Goal: Find specific page/section: Find specific page/section

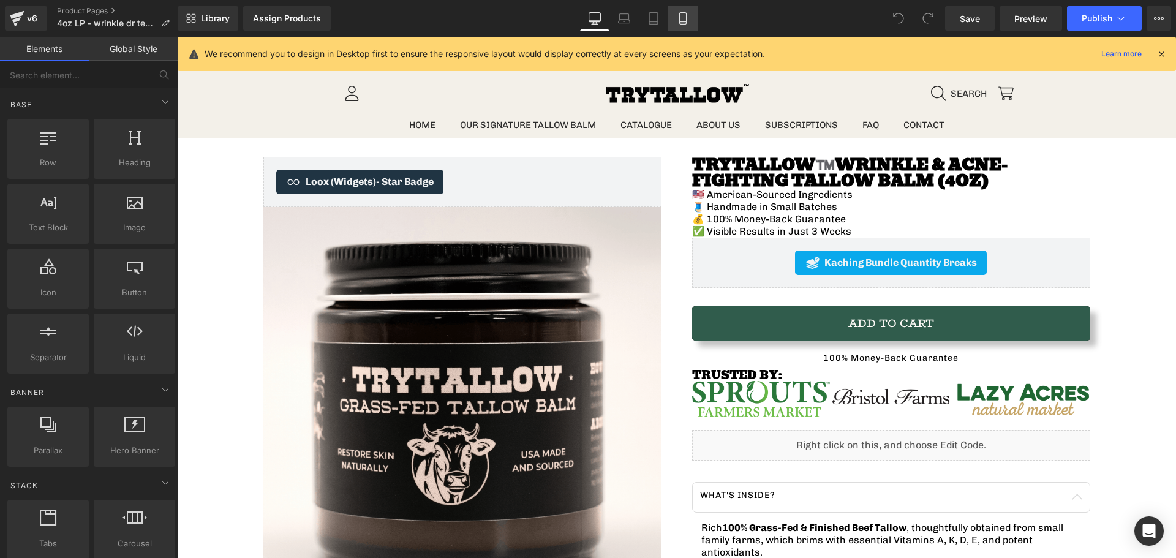
click at [680, 20] on icon at bounding box center [682, 19] width 7 height 12
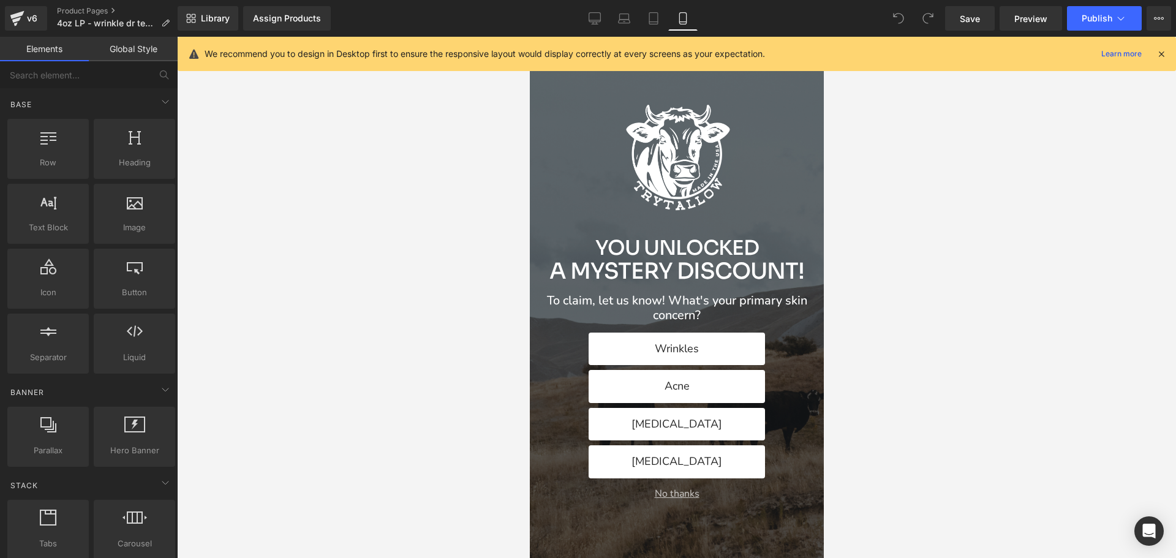
click at [656, 497] on button "No thanks" at bounding box center [676, 494] width 274 height 12
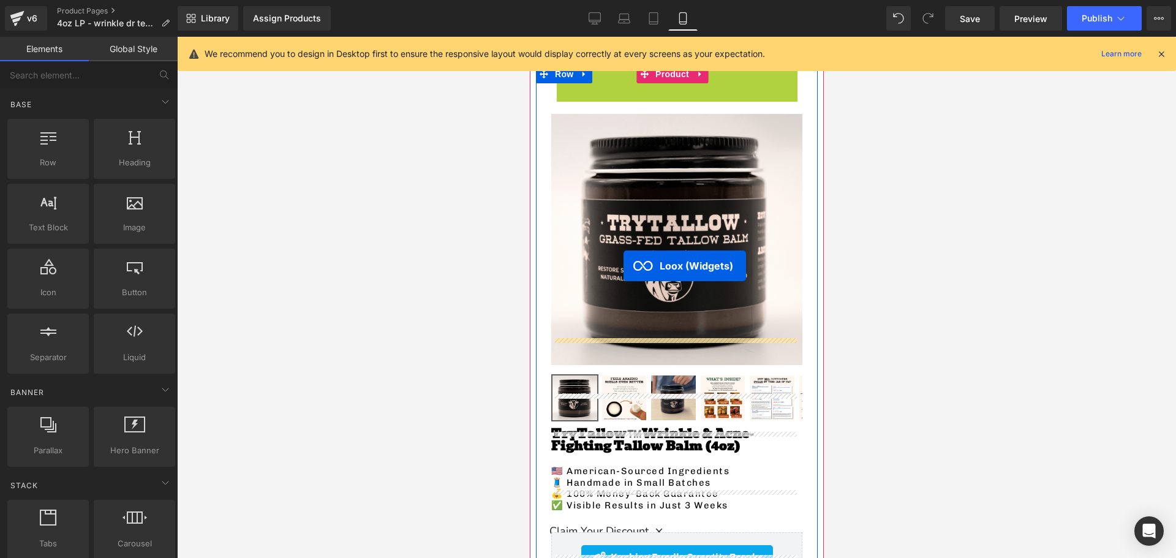
scroll to position [122, 0]
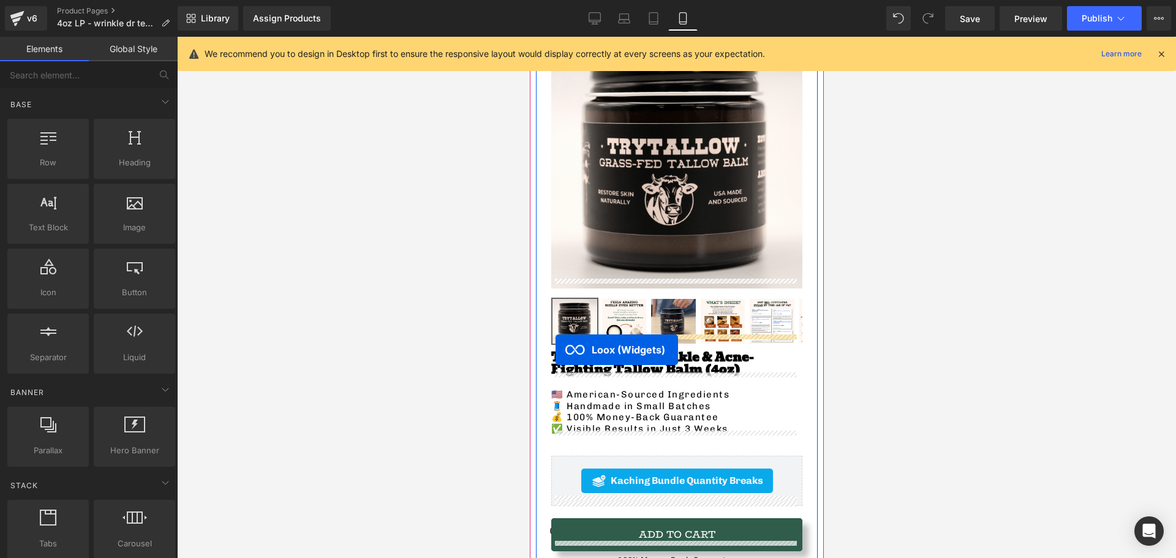
drag, startPoint x: 628, startPoint y: 130, endPoint x: 999, endPoint y: 385, distance: 449.8
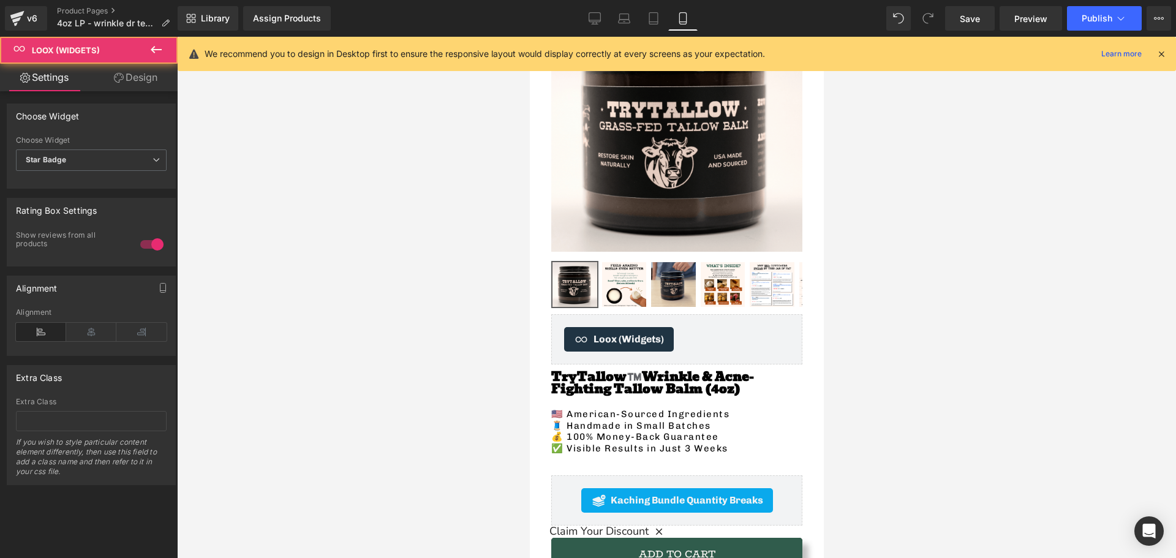
scroll to position [86, 0]
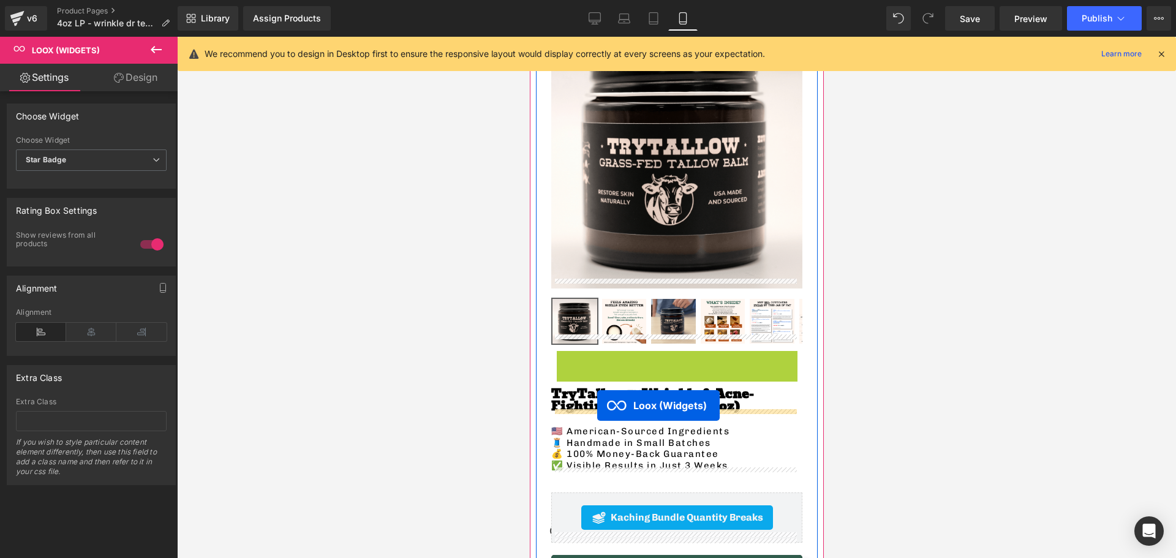
drag, startPoint x: 631, startPoint y: 349, endPoint x: 596, endPoint y: 405, distance: 66.3
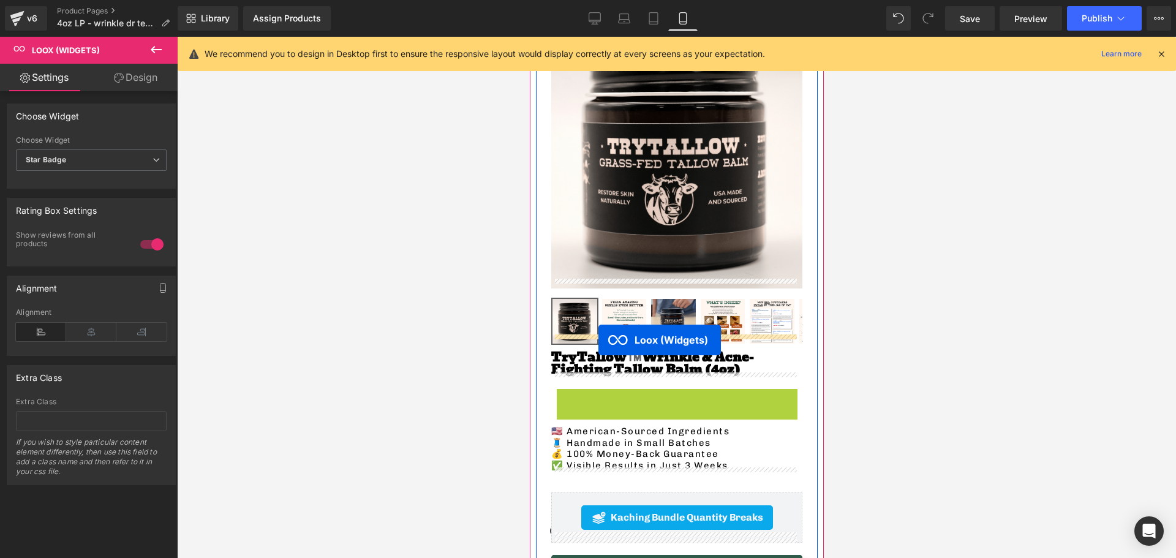
drag, startPoint x: 625, startPoint y: 387, endPoint x: 597, endPoint y: 340, distance: 54.6
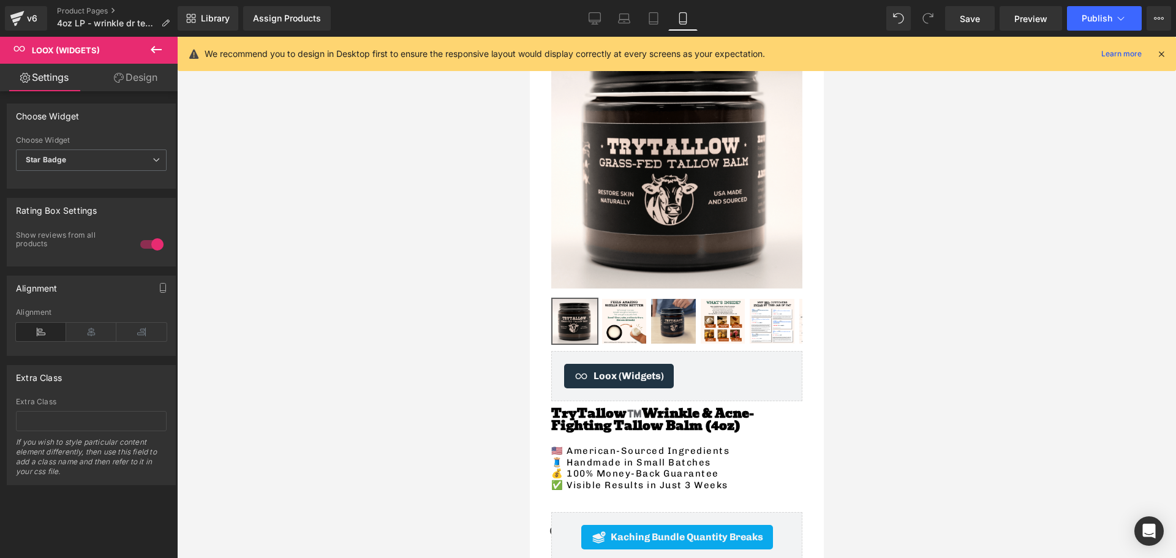
click at [149, 50] on icon at bounding box center [156, 49] width 15 height 15
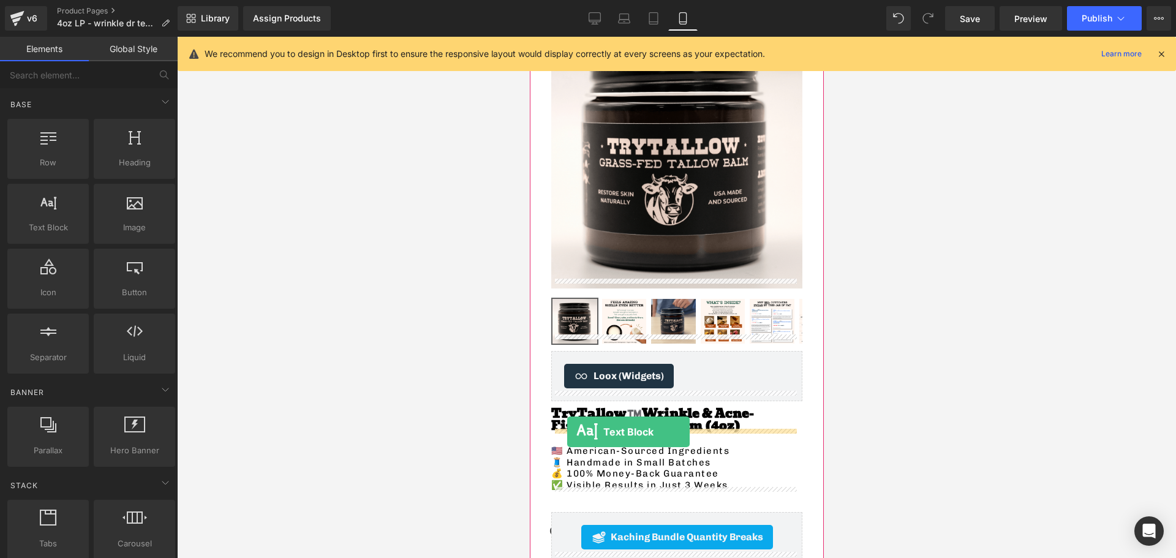
drag, startPoint x: 575, startPoint y: 247, endPoint x: 566, endPoint y: 432, distance: 185.1
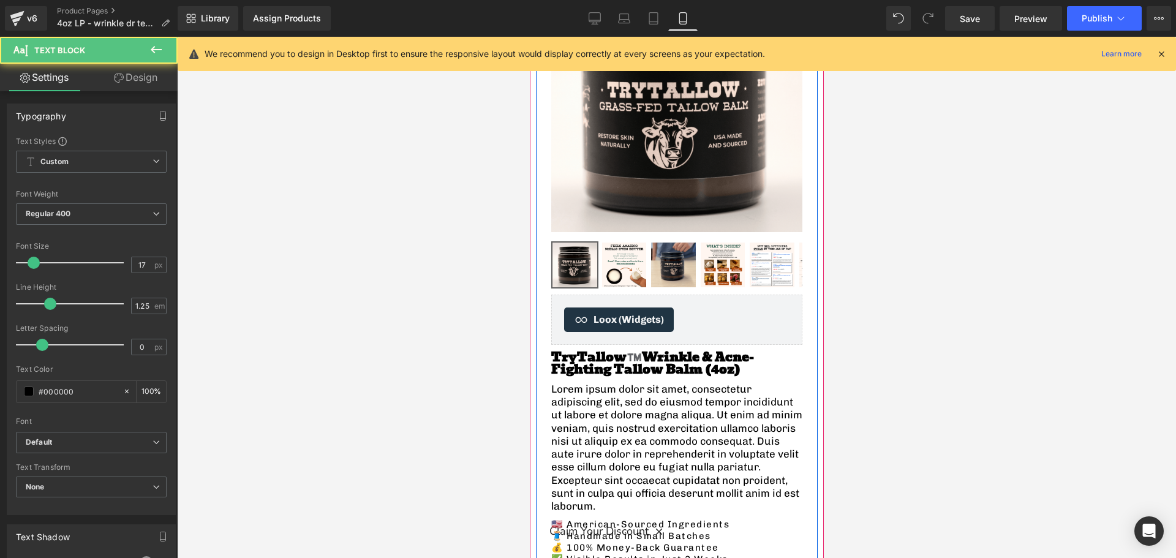
scroll to position [147, 0]
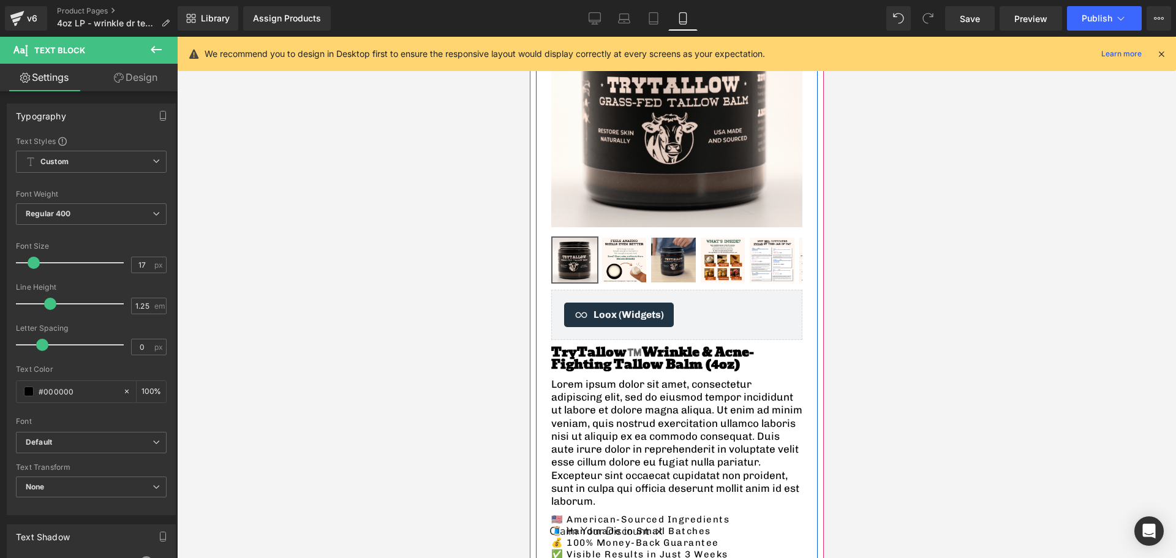
click at [615, 416] on p "Lorem ipsum dolor sit amet, consectetur adipiscing elit, sed do eiusmod tempor …" at bounding box center [676, 443] width 251 height 130
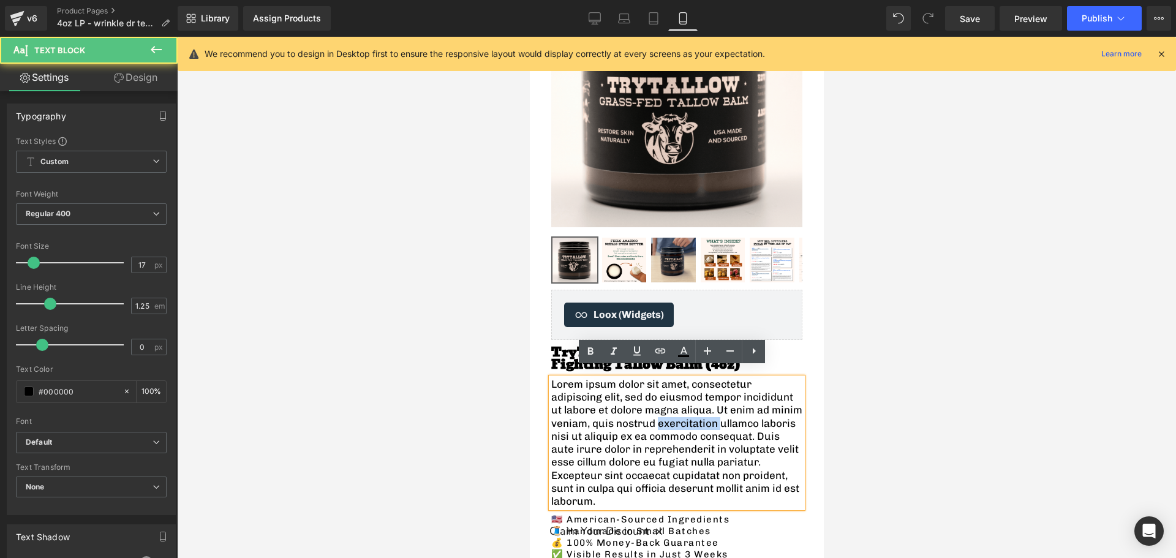
click at [615, 416] on p "Lorem ipsum dolor sit amet, consectetur adipiscing elit, sed do eiusmod tempor …" at bounding box center [676, 443] width 251 height 130
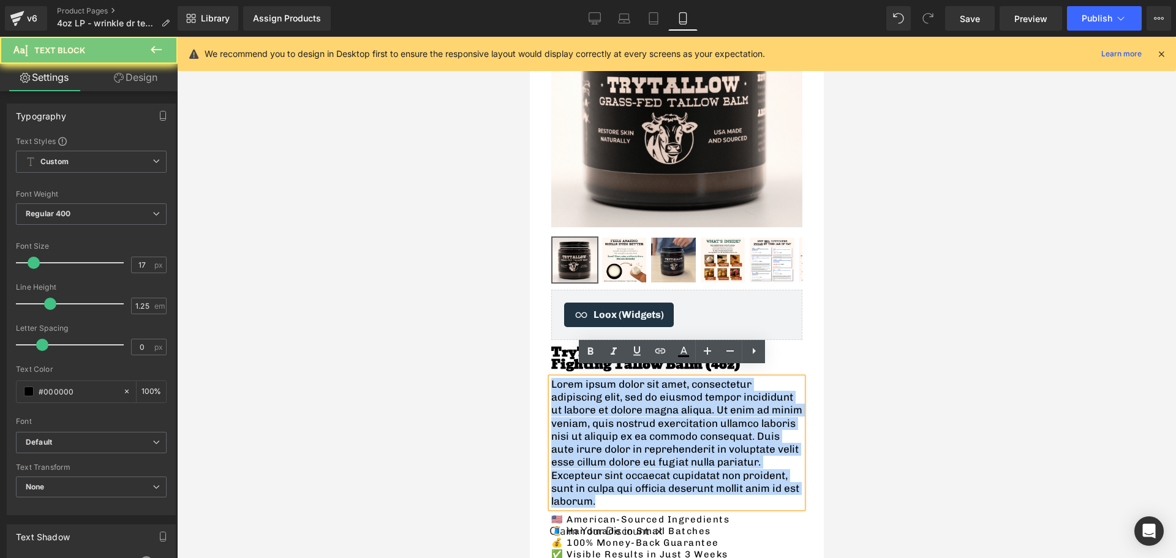
click at [615, 416] on p "Lorem ipsum dolor sit amet, consectetur adipiscing elit, sed do eiusmod tempor …" at bounding box center [676, 443] width 251 height 130
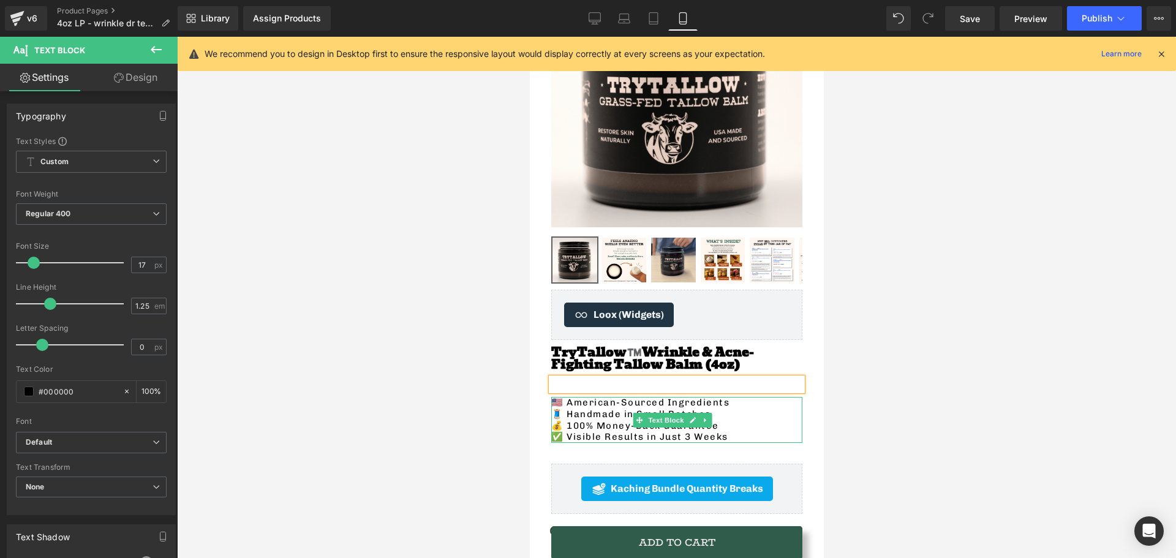
click at [593, 420] on p "💰 100% Money-Back Guarantee" at bounding box center [676, 426] width 251 height 12
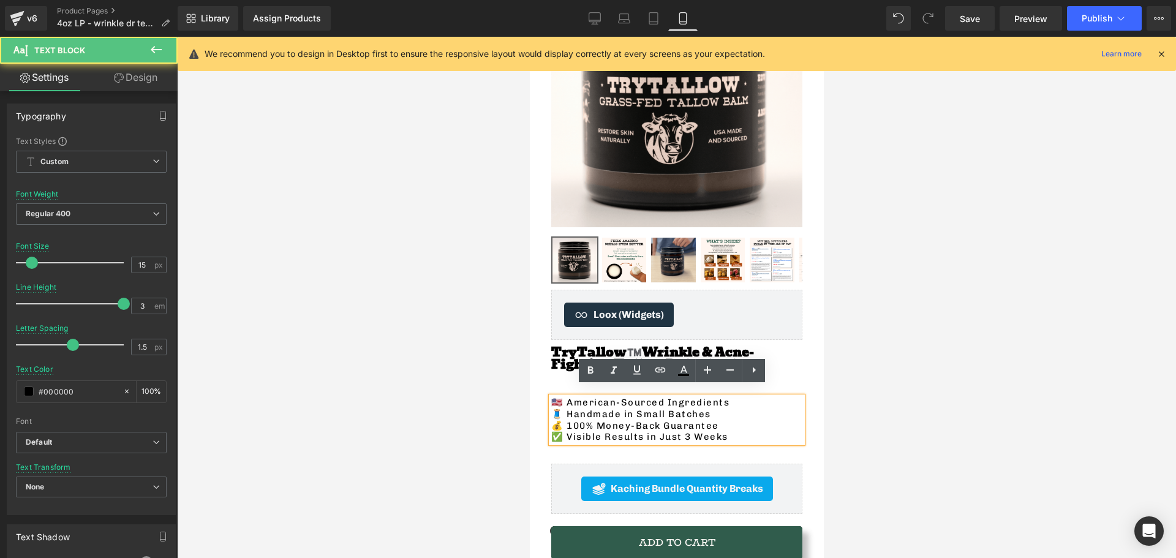
click at [595, 420] on p "💰 100% Money-Back Guarantee" at bounding box center [676, 426] width 251 height 12
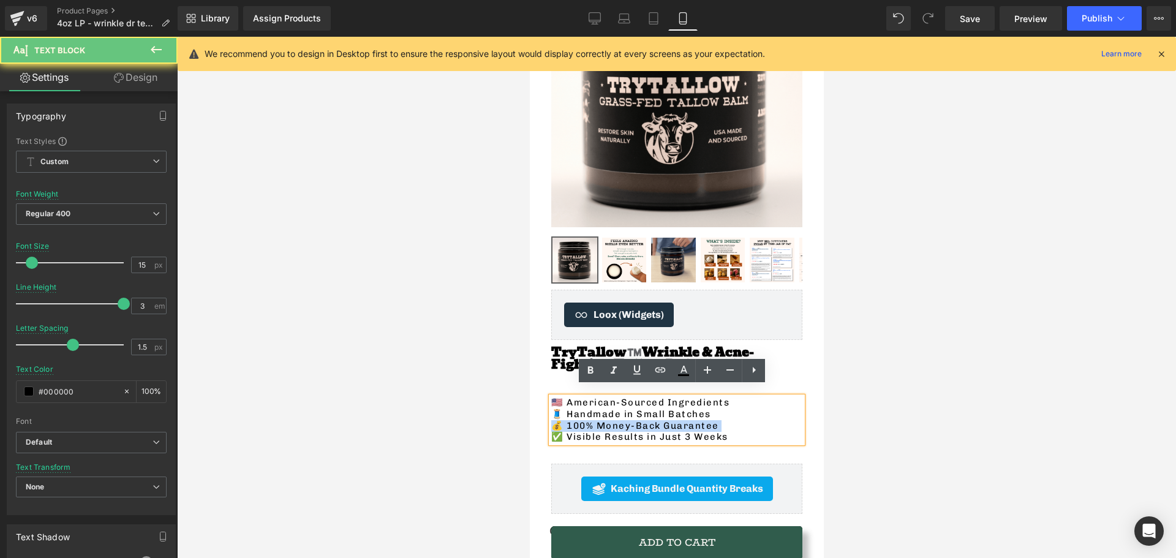
click at [595, 420] on p "💰 100% Money-Back Guarantee" at bounding box center [676, 426] width 251 height 12
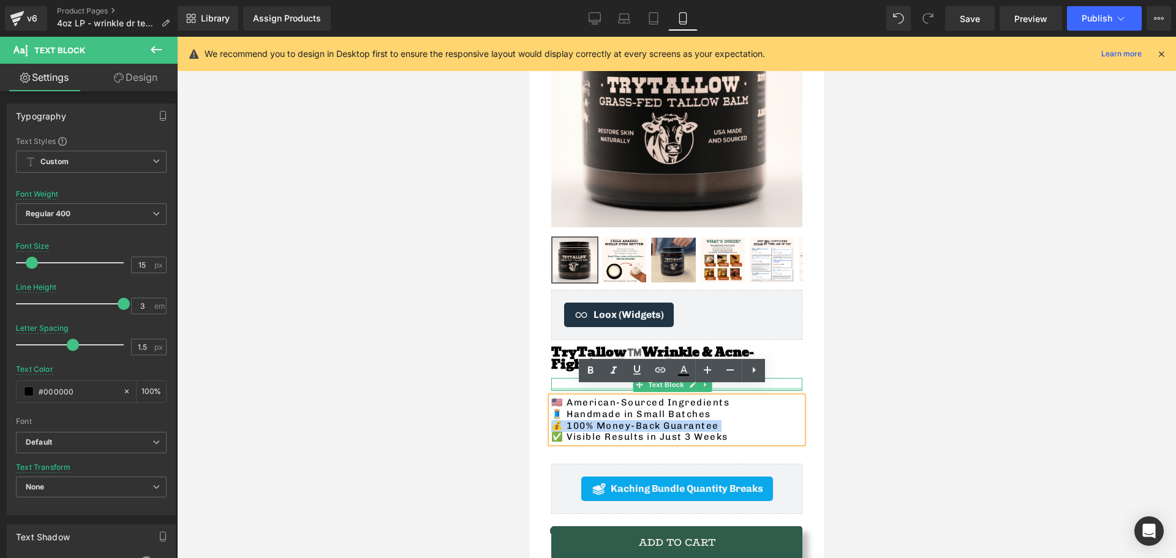
click at [562, 378] on p at bounding box center [676, 384] width 251 height 13
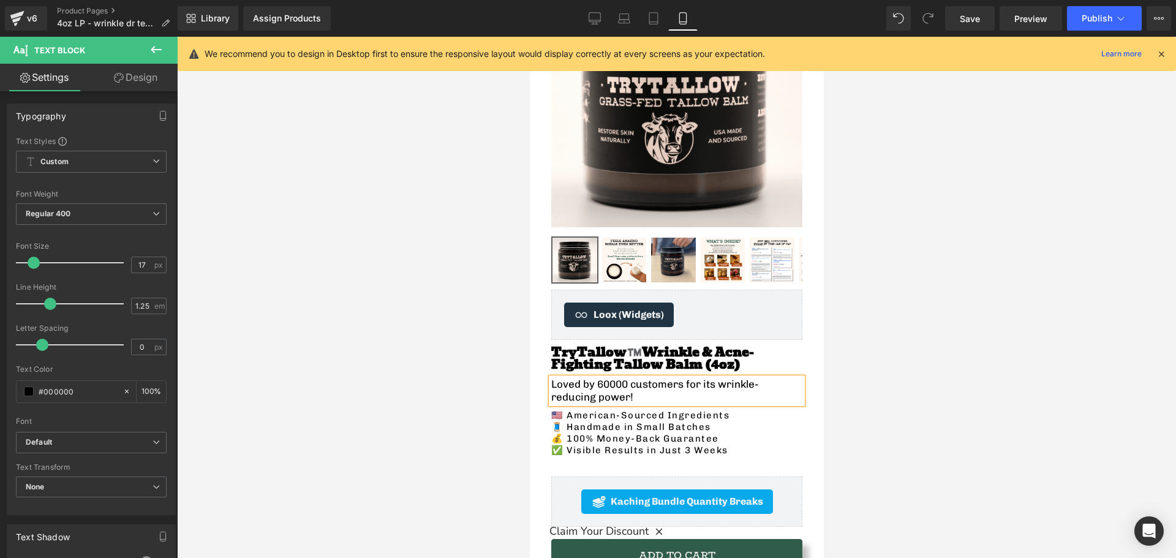
click at [605, 381] on p "Loved by 60000 customers for its wrinkle-reducing power!" at bounding box center [676, 391] width 251 height 26
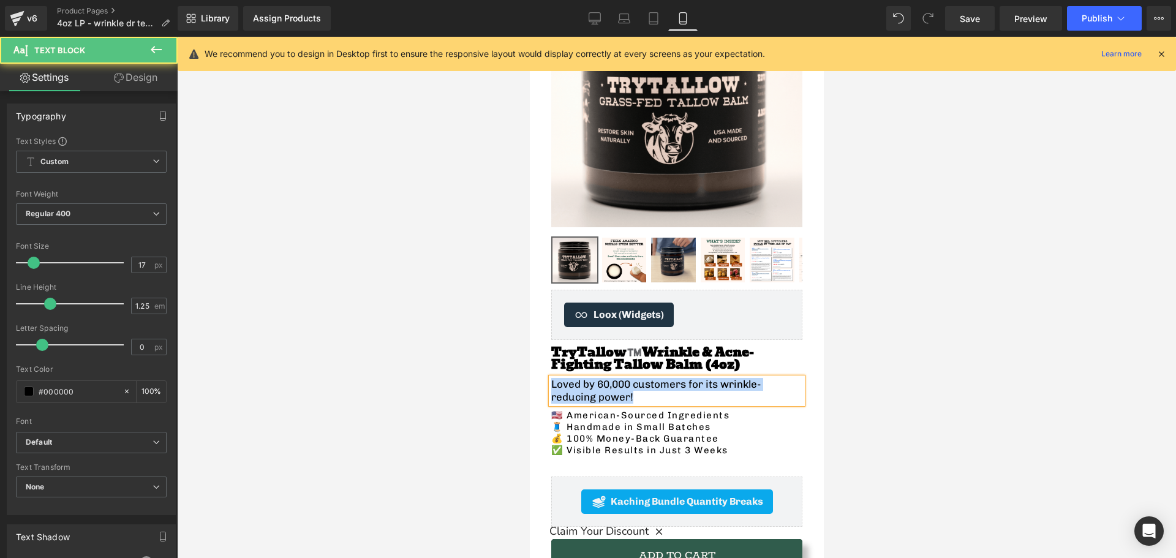
drag, startPoint x: 589, startPoint y: 385, endPoint x: 537, endPoint y: 367, distance: 54.6
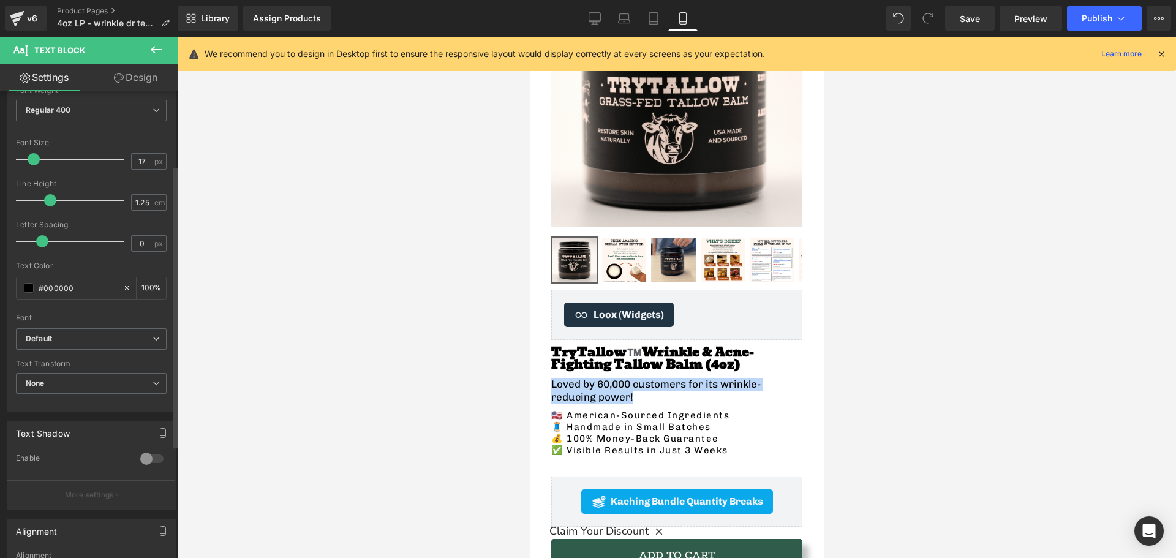
scroll to position [122, 0]
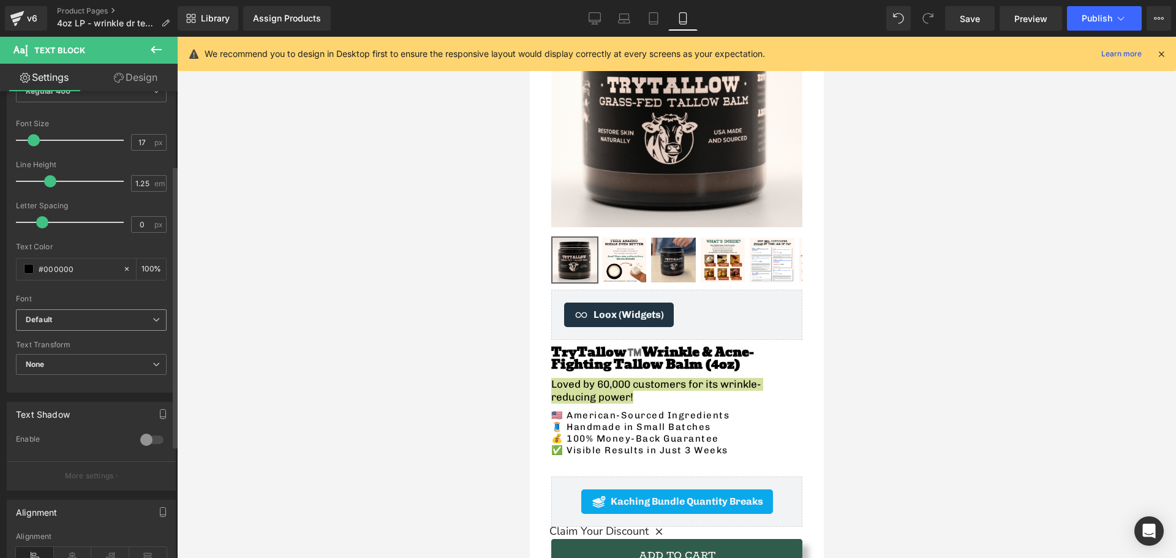
click at [58, 326] on span "Default" at bounding box center [91, 319] width 151 height 21
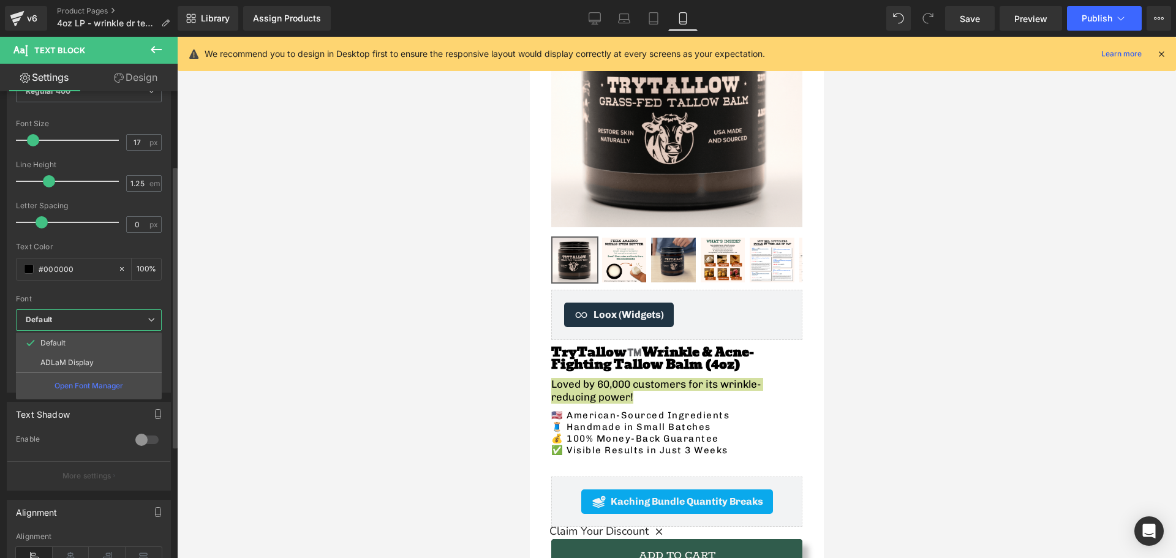
click at [63, 319] on b "Default" at bounding box center [87, 320] width 122 height 10
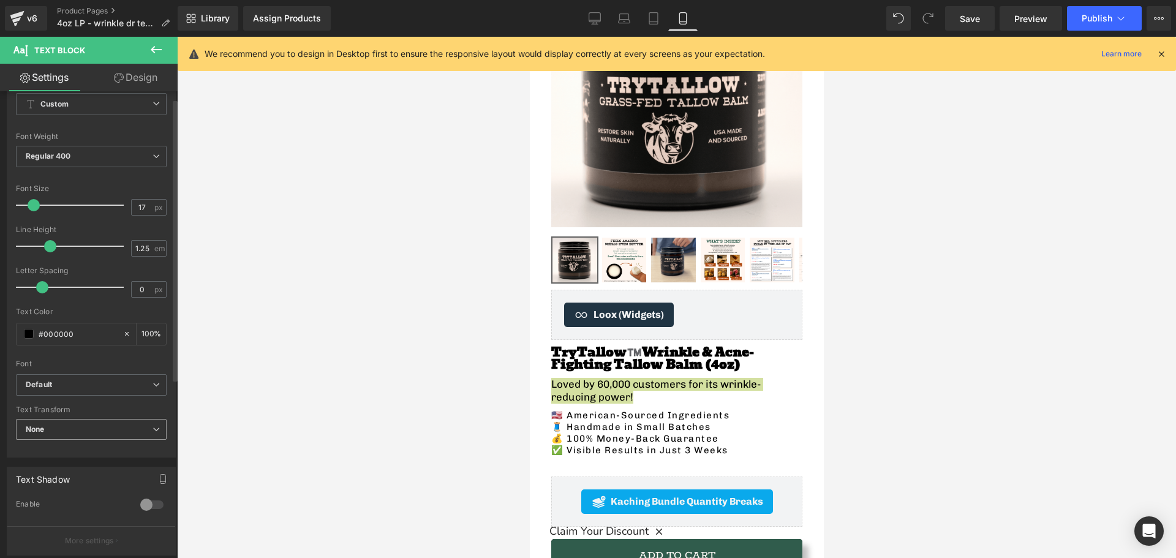
scroll to position [0, 0]
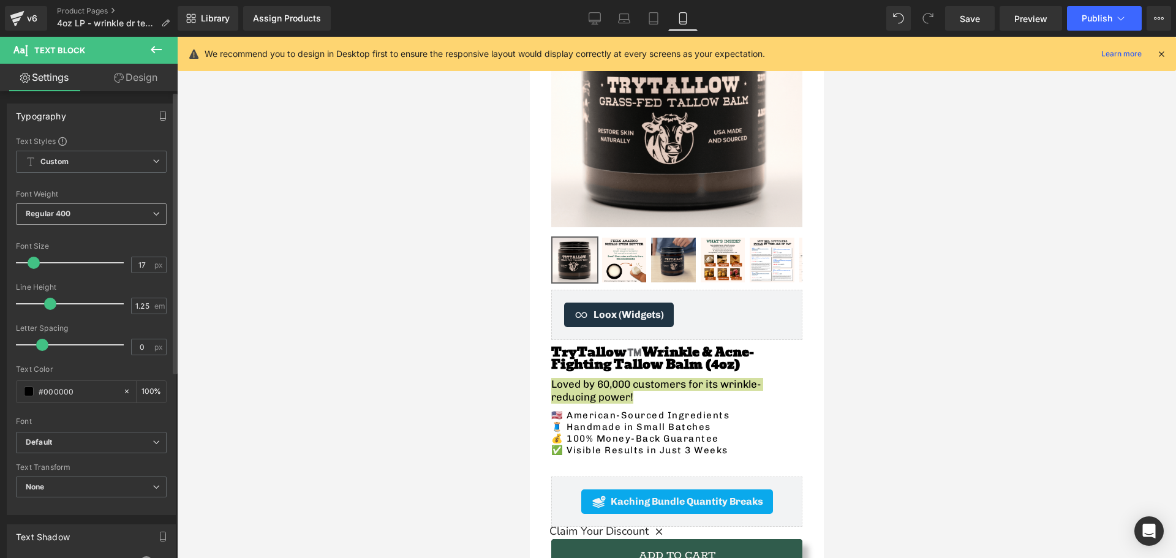
click at [48, 225] on div "Regular 400 Thin 100 Semi Thin 200 Light 300 Regular 400 Medium 500 Semi Bold 6…" at bounding box center [91, 217] width 151 height 28
click at [48, 214] on b "Regular 400" at bounding box center [48, 213] width 45 height 9
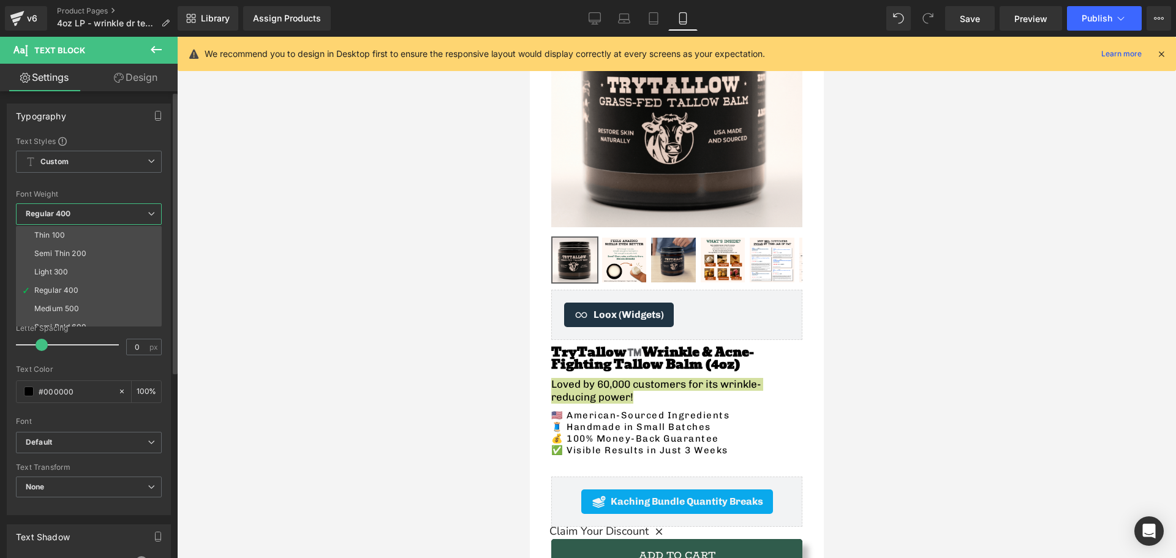
click at [48, 214] on b "Regular 400" at bounding box center [48, 213] width 45 height 9
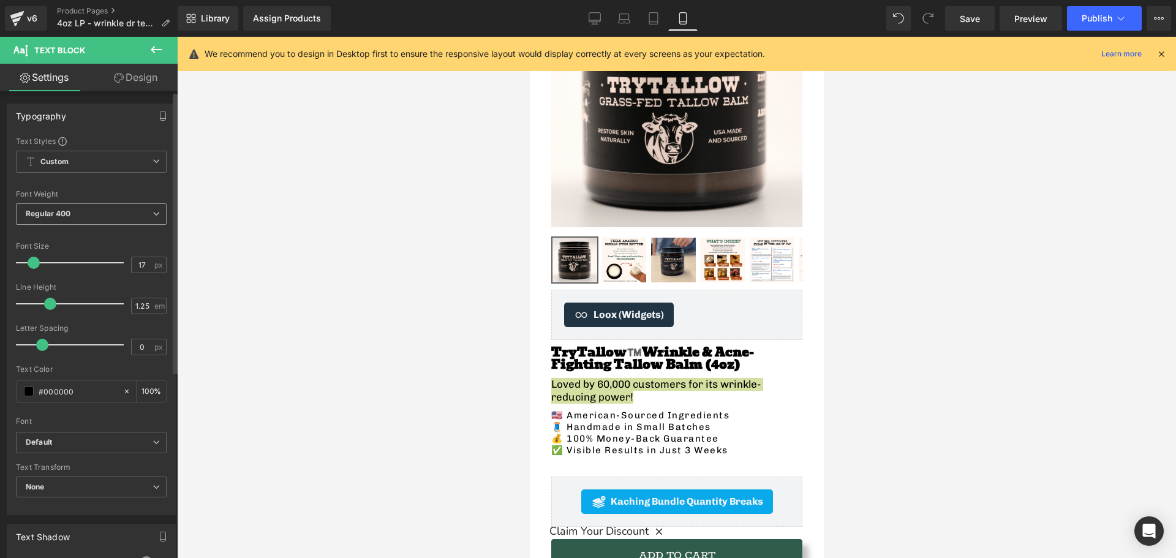
click at [48, 214] on b "Regular 400" at bounding box center [48, 213] width 45 height 9
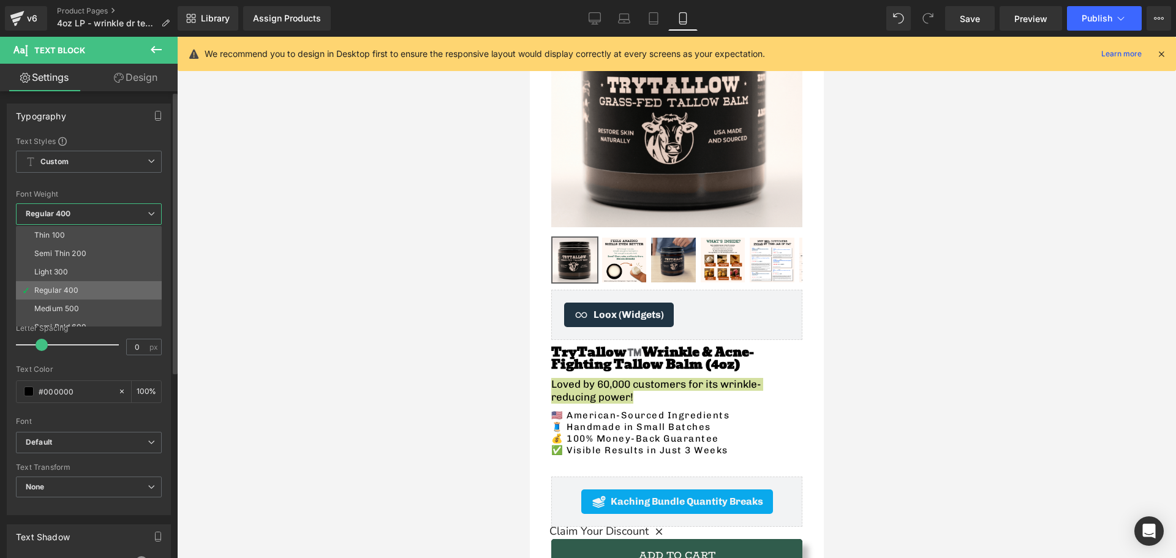
click at [73, 293] on div "Regular 400" at bounding box center [56, 290] width 45 height 9
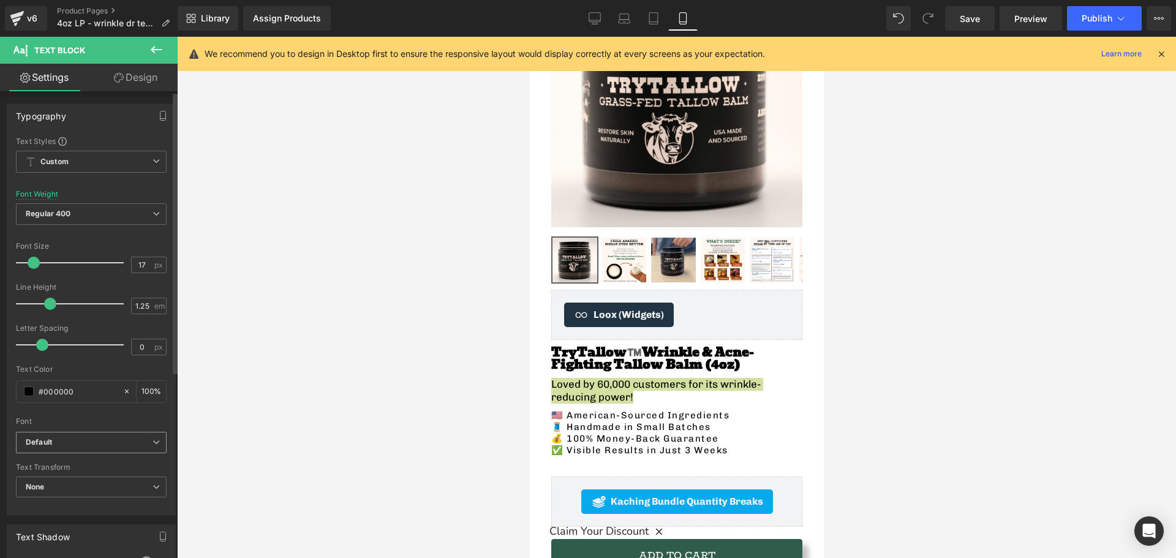
click at [37, 435] on span "Default" at bounding box center [91, 442] width 151 height 21
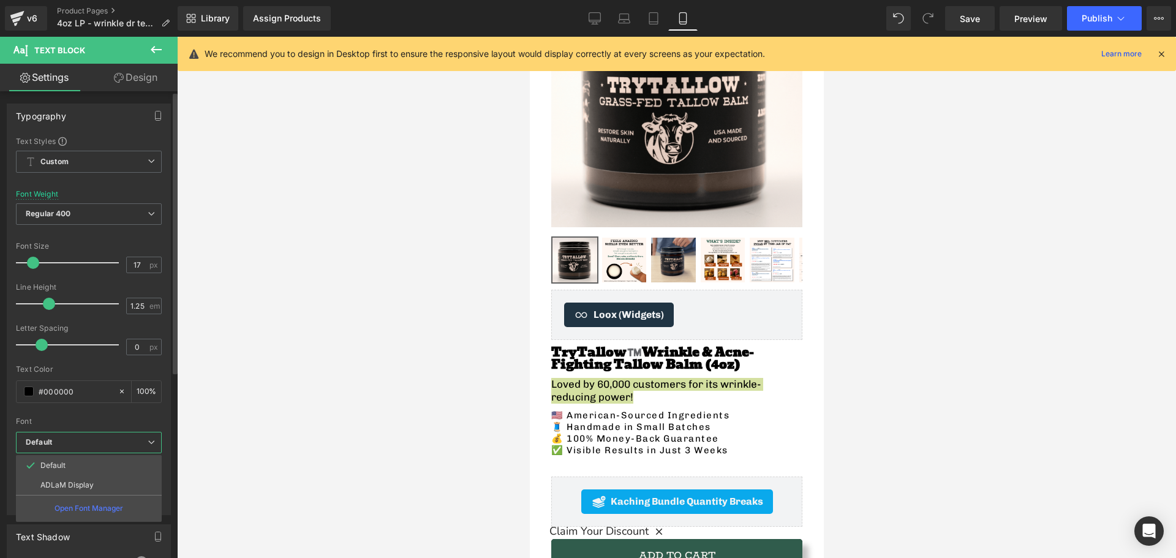
click at [34, 434] on span "Default" at bounding box center [89, 442] width 146 height 21
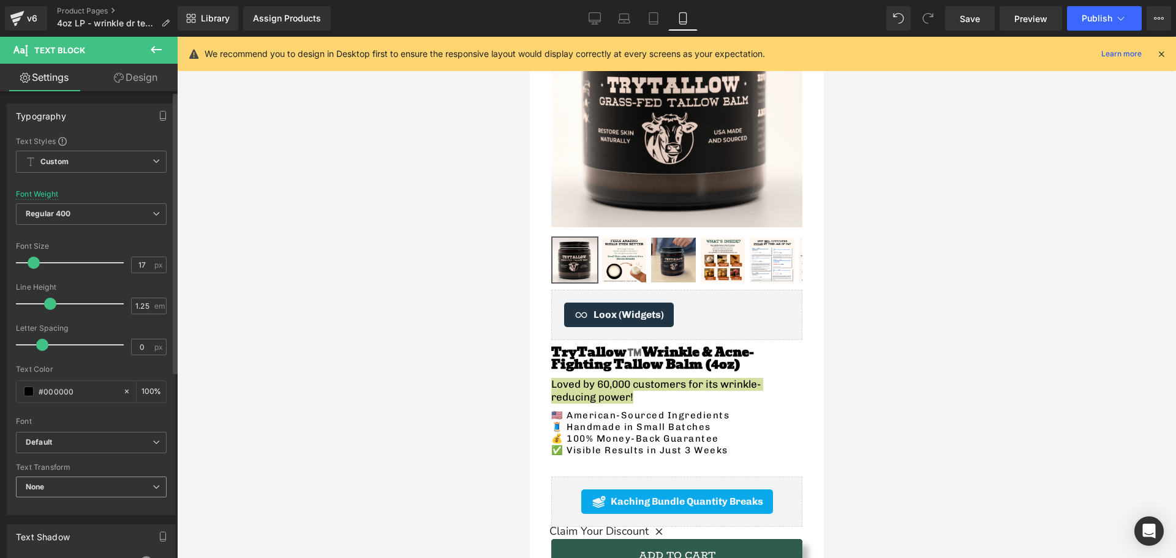
click at [43, 482] on b "None" at bounding box center [35, 486] width 19 height 9
click at [42, 489] on b "None" at bounding box center [35, 486] width 19 height 9
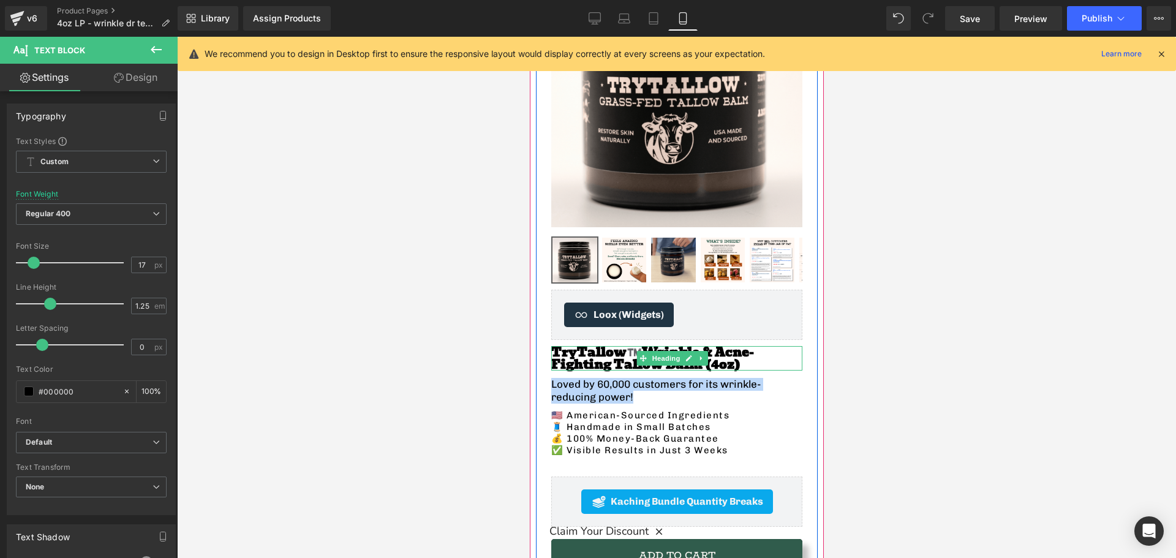
click at [582, 349] on span "Wrinkle & Acne-Fighting Tallow Balm (4oz)" at bounding box center [652, 358] width 203 height 32
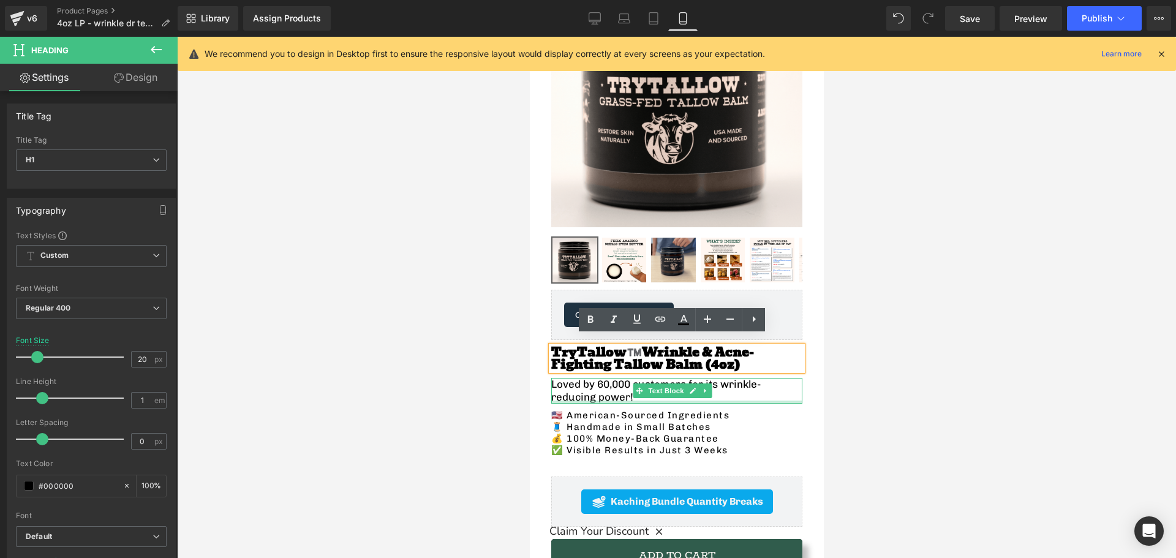
click at [573, 388] on p "Loved by 60,000 customers for its wrinkle-reducing power!" at bounding box center [676, 391] width 251 height 26
click at [571, 385] on p "Loved by 60,000 customers for its wrinkle-reducing power!" at bounding box center [676, 391] width 251 height 26
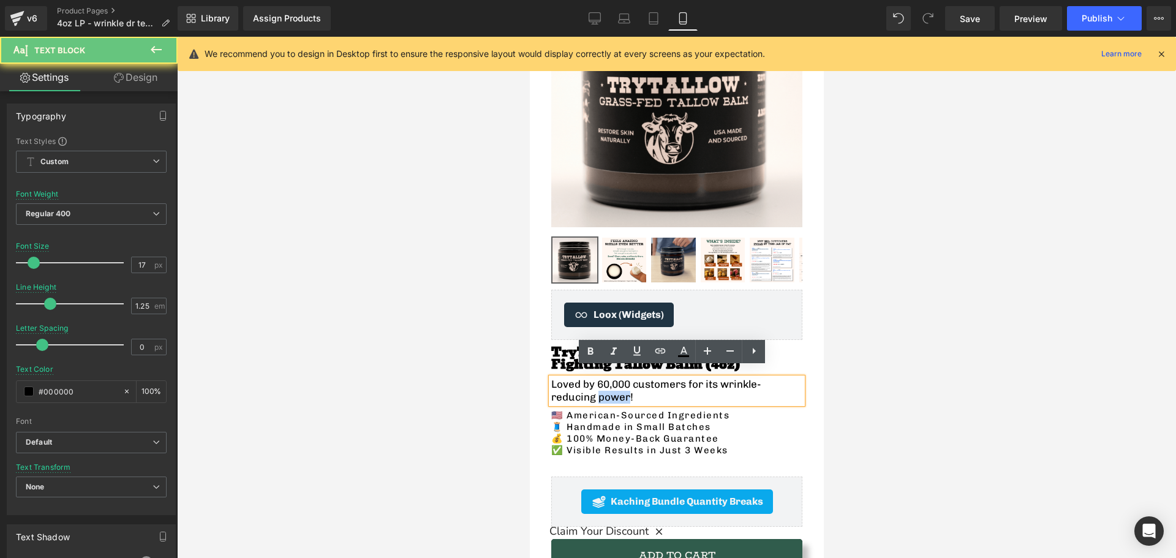
click at [571, 385] on p "Loved by 60,000 customers for its wrinkle-reducing power!" at bounding box center [676, 391] width 251 height 26
click at [571, 384] on p "Loved by 60,000 customers for its wrinkle-reducing power!" at bounding box center [676, 391] width 251 height 26
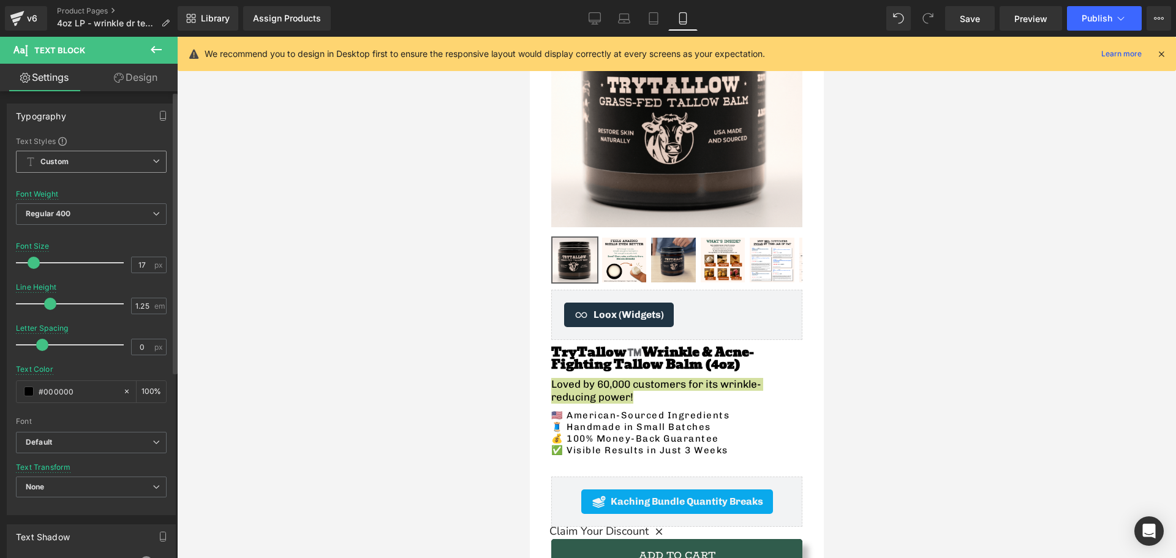
click at [122, 153] on span "Custom Setup Global Style" at bounding box center [91, 162] width 151 height 22
click at [122, 153] on span "Custom Setup Global Style" at bounding box center [89, 162] width 146 height 22
click at [120, 80] on icon at bounding box center [119, 78] width 10 height 10
click at [49, 80] on link "Settings" at bounding box center [44, 78] width 89 height 28
type input "100"
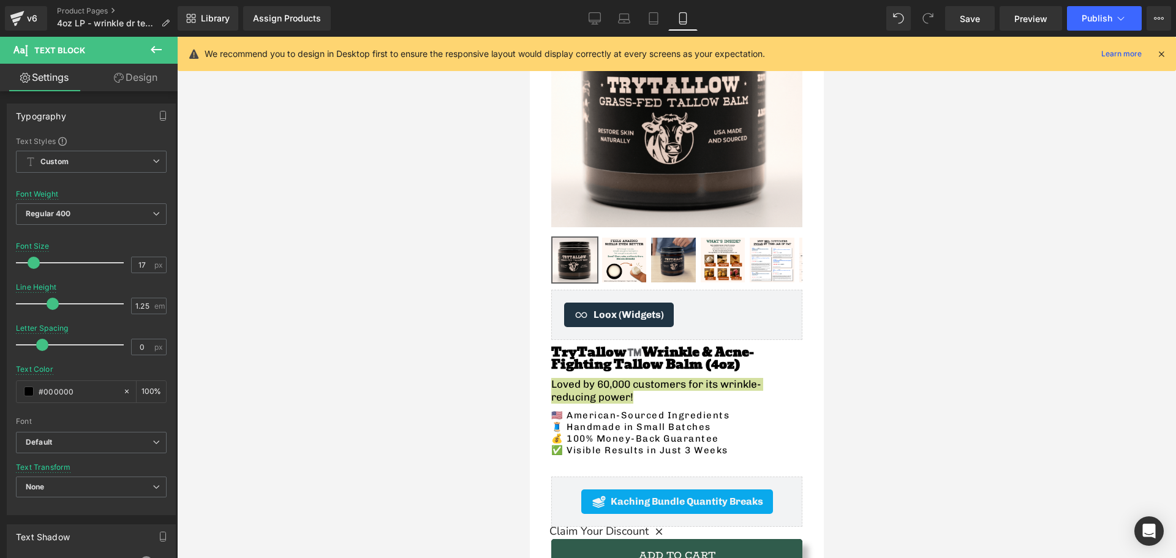
click at [1159, 54] on icon at bounding box center [1161, 53] width 11 height 11
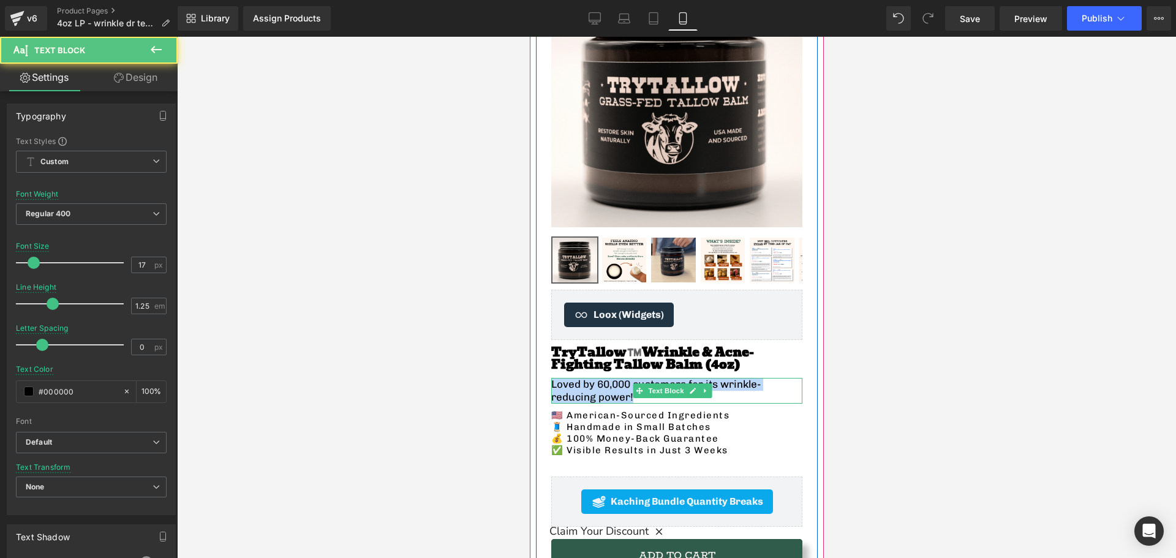
click at [574, 378] on p "Loved by 60,000 customers for its wrinkle-reducing power!" at bounding box center [676, 391] width 251 height 26
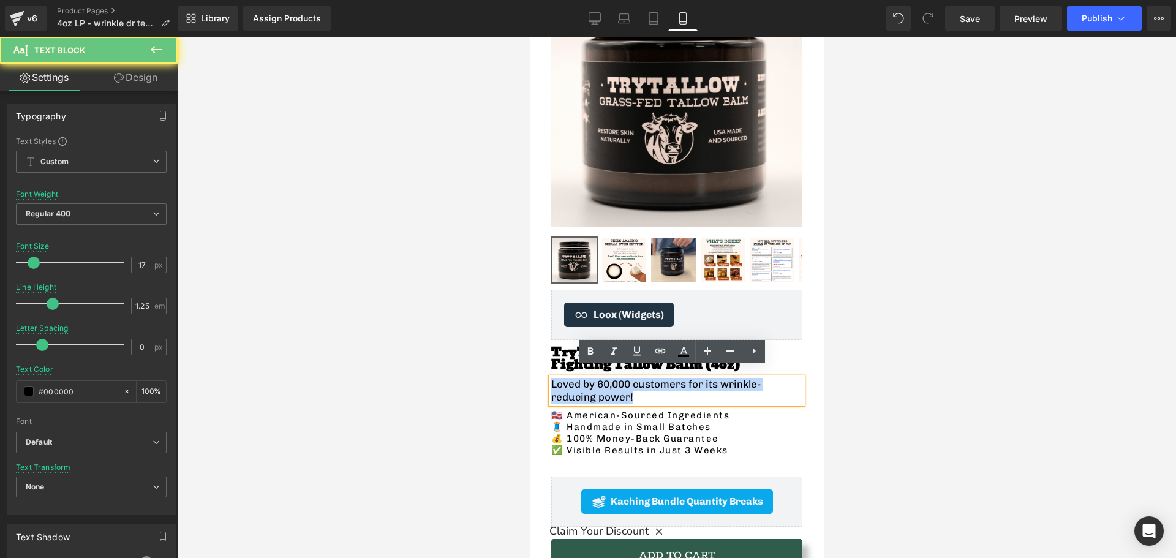
click at [574, 378] on p "Loved by 60,000 customers for its wrinkle-reducing power!" at bounding box center [676, 391] width 251 height 26
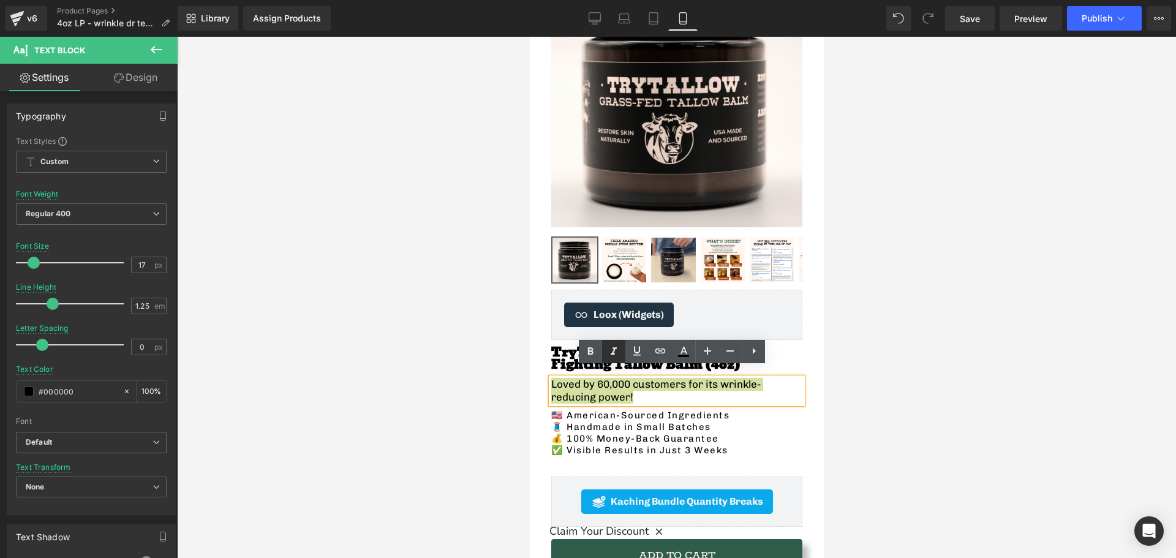
click at [613, 355] on icon at bounding box center [613, 351] width 15 height 15
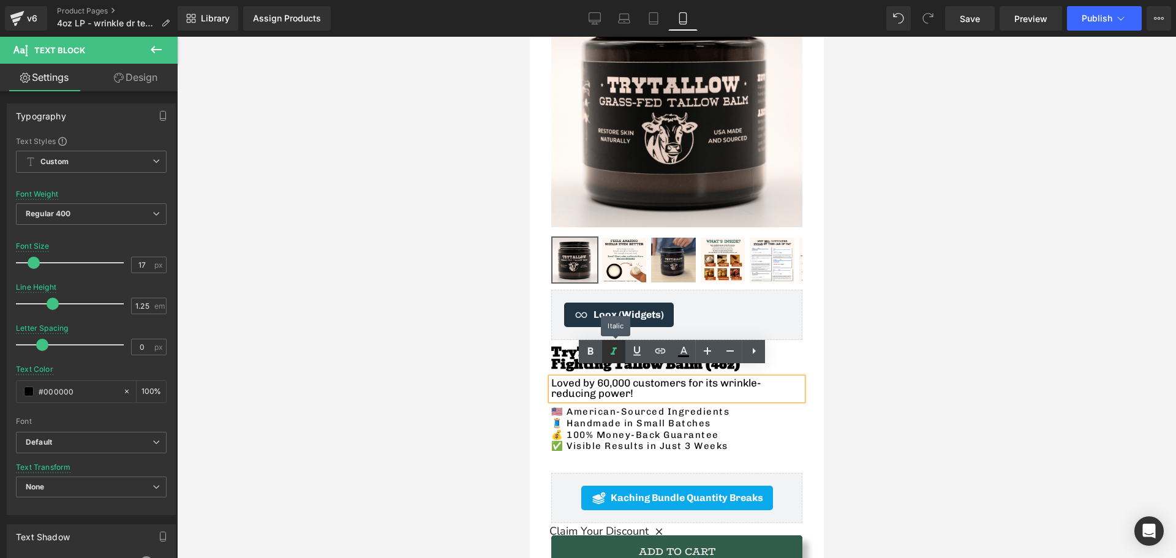
click at [613, 355] on icon at bounding box center [613, 351] width 15 height 15
click at [587, 378] on icon "Loved by 60,000 customers for its wrinkle-reducing power!" at bounding box center [676, 388] width 251 height 21
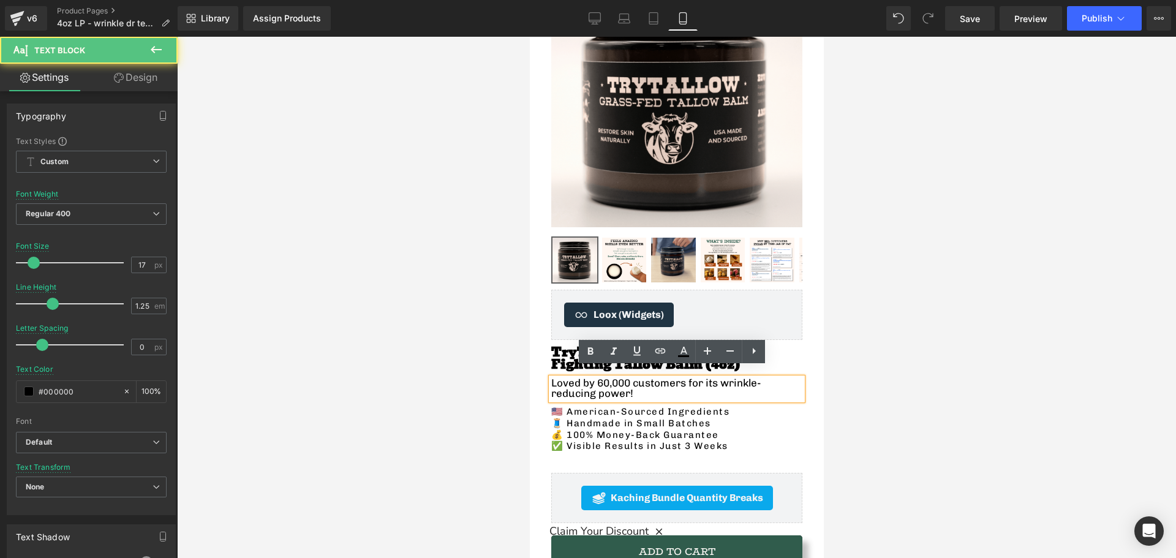
click at [484, 394] on div at bounding box center [676, 297] width 999 height 521
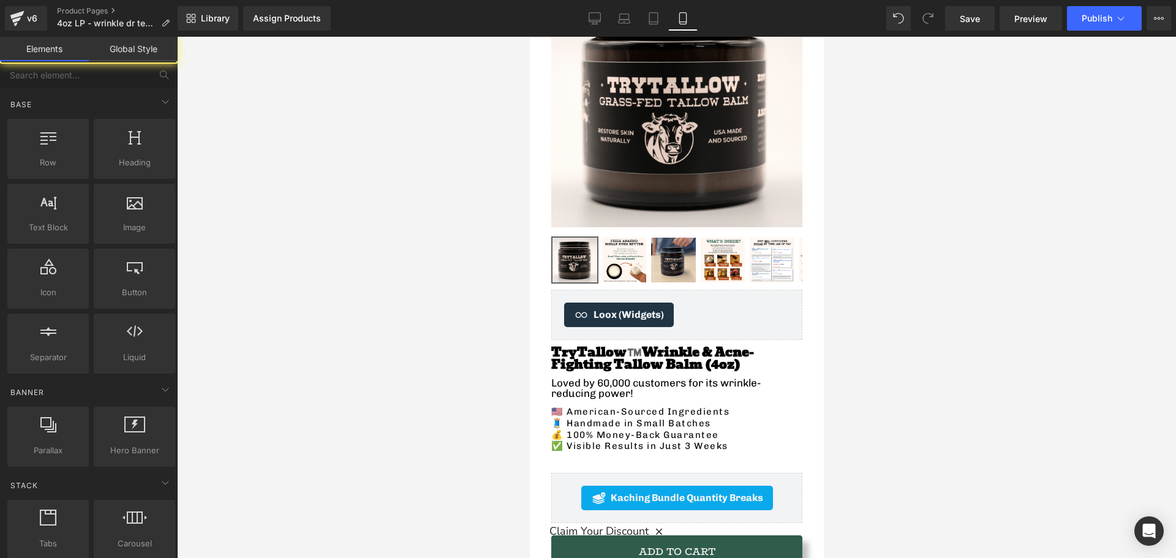
click at [600, 382] on icon "Loved by 60,000 customers for its wrinkle-reducing power!" at bounding box center [676, 388] width 251 height 21
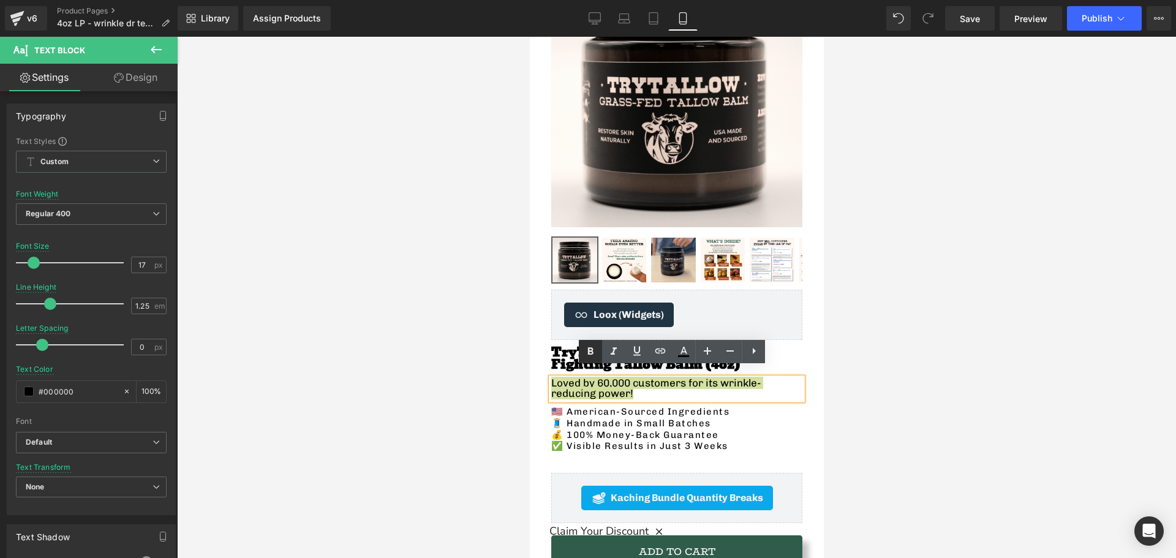
click at [593, 351] on icon at bounding box center [590, 351] width 15 height 15
click at [608, 351] on icon at bounding box center [613, 351] width 15 height 15
click at [589, 355] on icon at bounding box center [590, 351] width 15 height 15
click at [599, 352] on link at bounding box center [590, 351] width 23 height 23
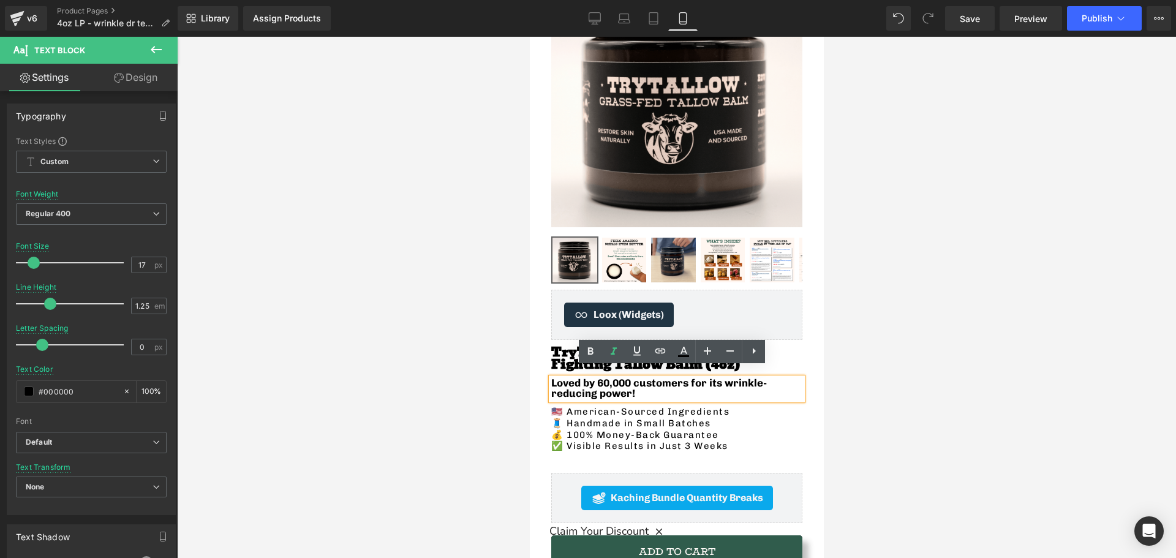
click at [642, 384] on icon "Loved by 60,000 customers for its wrinkle-reducing power!" at bounding box center [676, 388] width 251 height 21
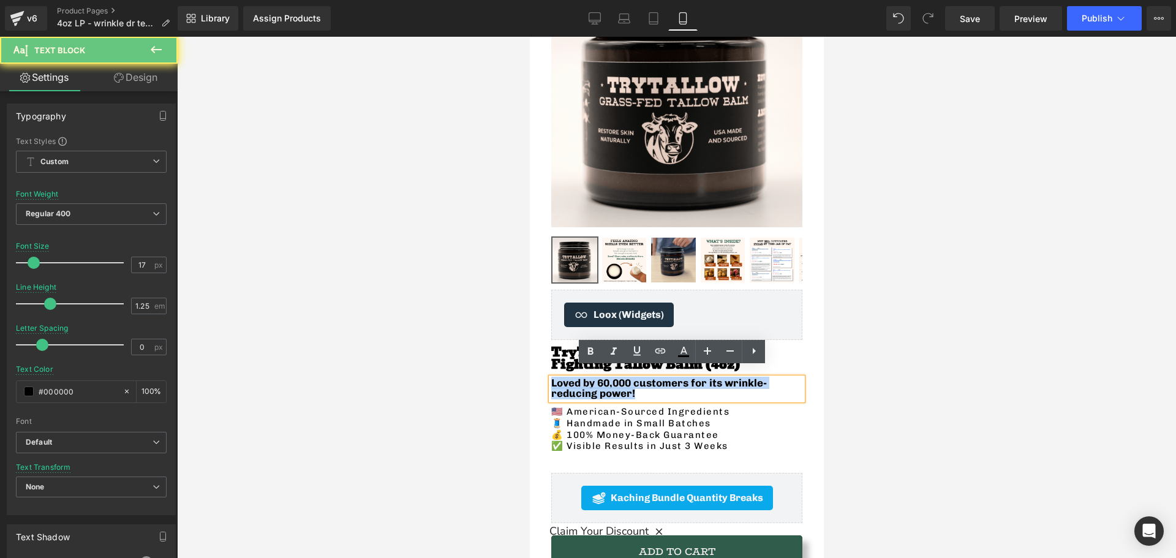
drag, startPoint x: 652, startPoint y: 384, endPoint x: 533, endPoint y: 372, distance: 119.4
click at [533, 372] on div "Sale Off (P) Image ‹" at bounding box center [676, 511] width 294 height 1094
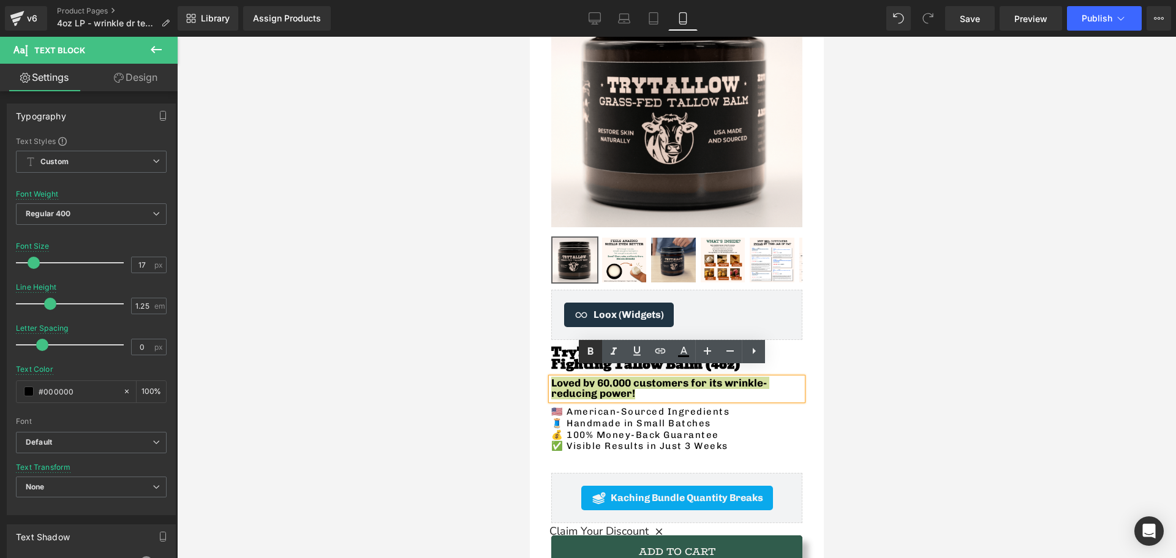
click at [591, 353] on icon at bounding box center [590, 351] width 15 height 15
click at [591, 379] on icon "Loved by 60,000 customers for its wrinkle-reducing power!" at bounding box center [676, 388] width 251 height 21
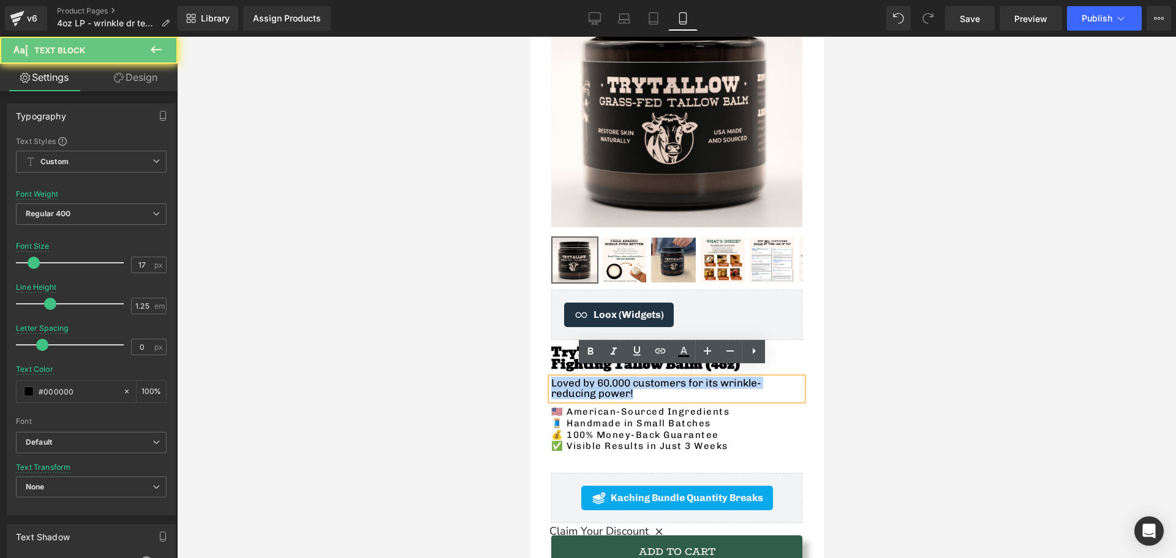
drag, startPoint x: 598, startPoint y: 388, endPoint x: 530, endPoint y: 369, distance: 70.0
click at [530, 369] on div "Sale Off (P) Image ‹" at bounding box center [676, 511] width 294 height 1094
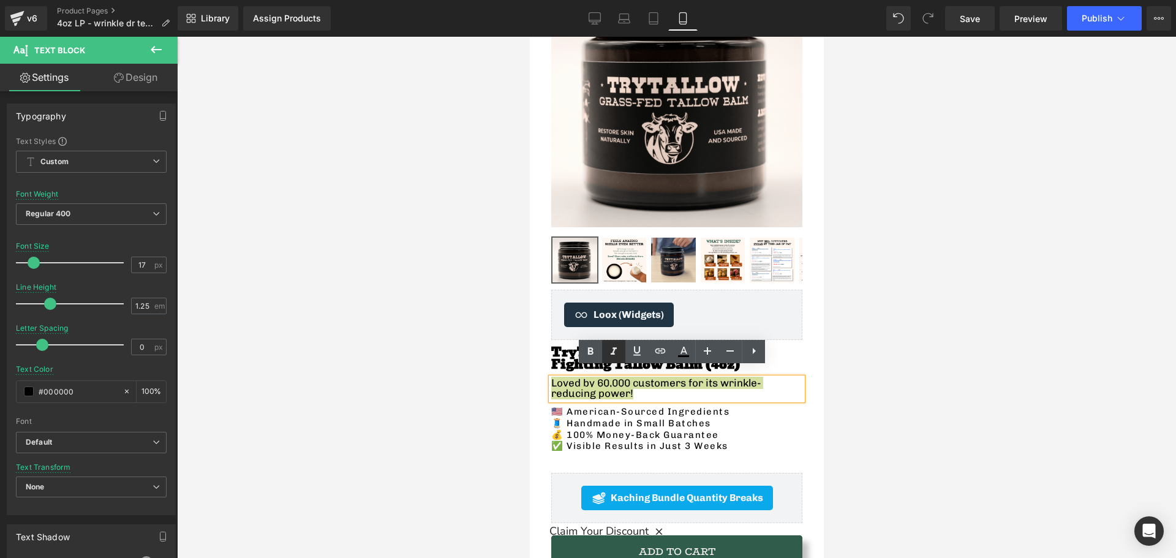
click at [615, 350] on icon at bounding box center [613, 351] width 15 height 15
drag, startPoint x: 486, startPoint y: 355, endPoint x: 20, endPoint y: 315, distance: 467.2
click at [486, 355] on div at bounding box center [676, 297] width 999 height 521
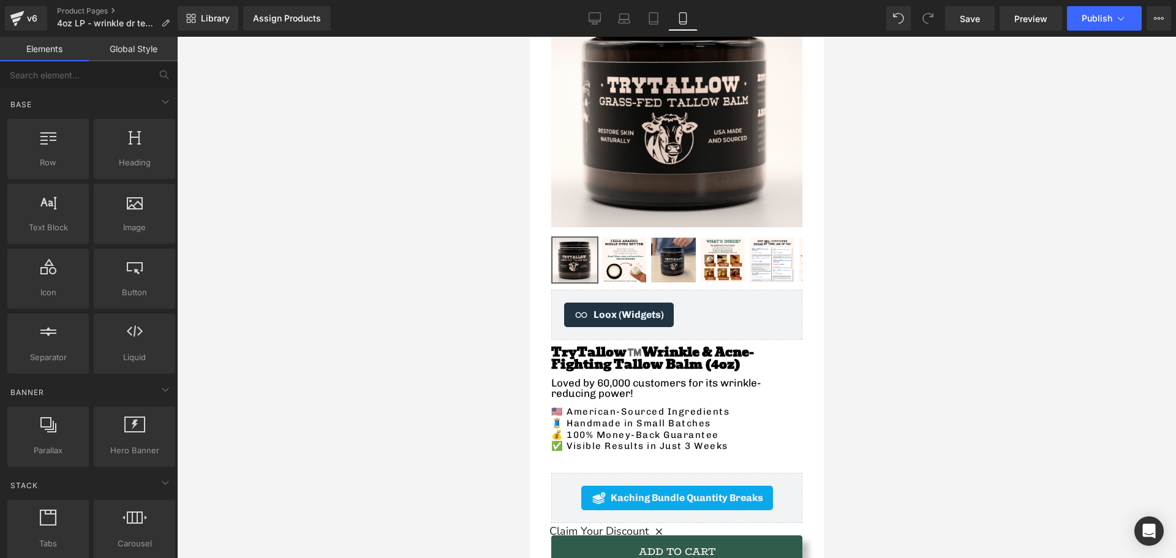
click at [458, 407] on div at bounding box center [676, 297] width 999 height 521
click at [437, 394] on div at bounding box center [676, 297] width 999 height 521
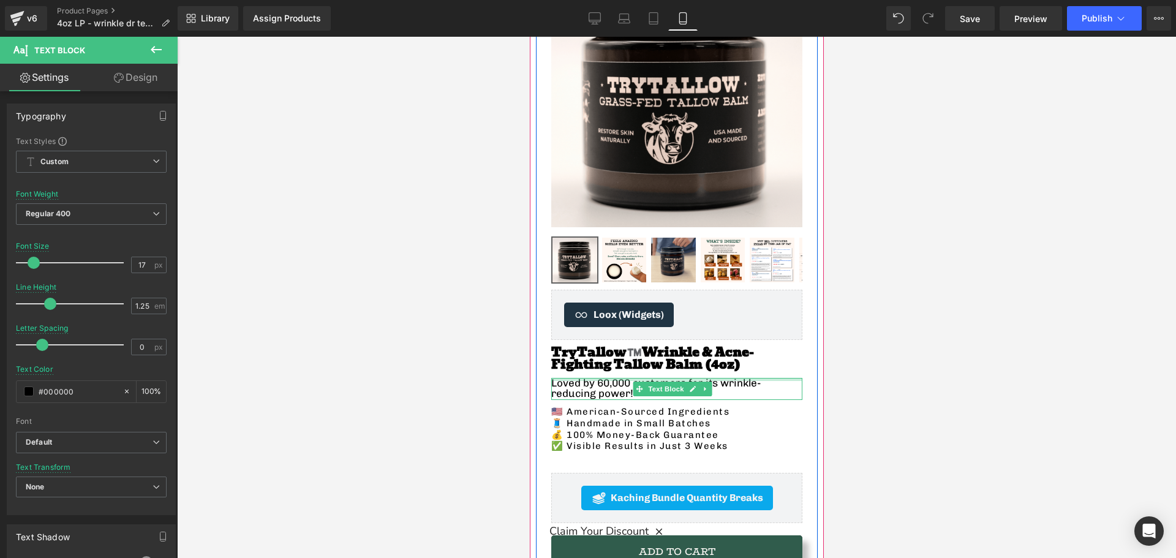
click at [604, 397] on div at bounding box center [676, 398] width 251 height 3
click at [601, 430] on p "💰 100% Money-Back Guarantee" at bounding box center [676, 435] width 251 height 12
click at [587, 418] on p "🧵 Handmade in Small Batches" at bounding box center [676, 424] width 251 height 12
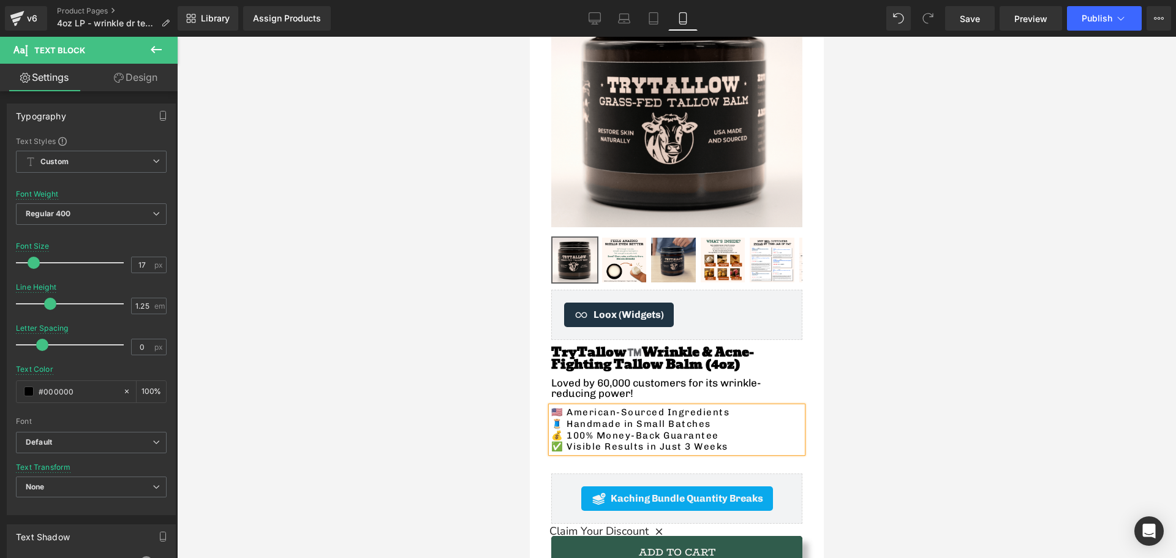
click at [587, 418] on p "🧵 Handmade in Small Batches" at bounding box center [676, 424] width 251 height 12
click at [568, 382] on icon "Loved by 60,000 customers for its wrinkle-reducing power!" at bounding box center [676, 388] width 251 height 21
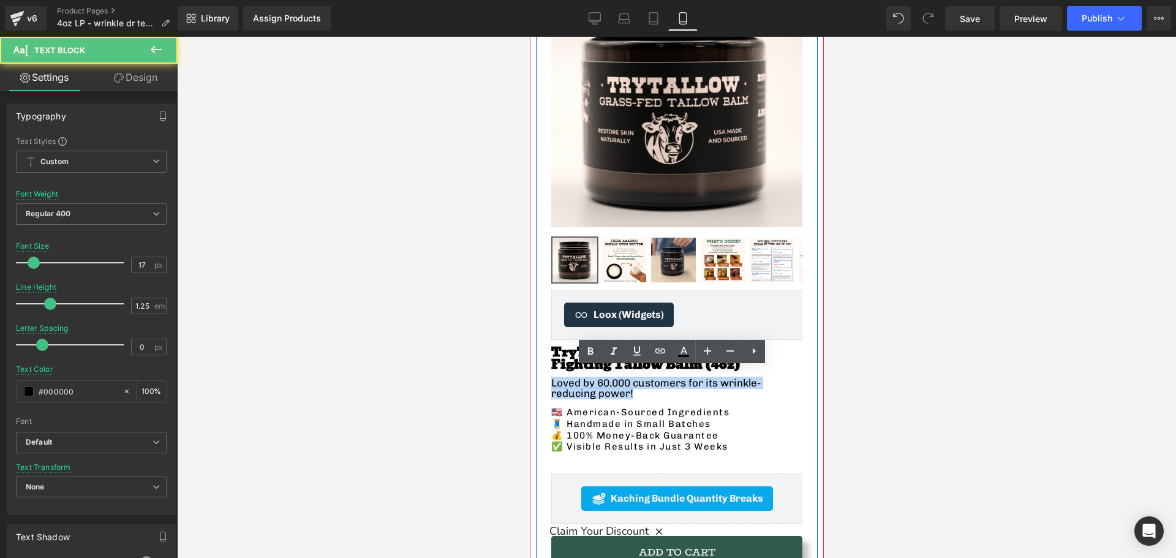
drag, startPoint x: 596, startPoint y: 382, endPoint x: 542, endPoint y: 372, distance: 55.4
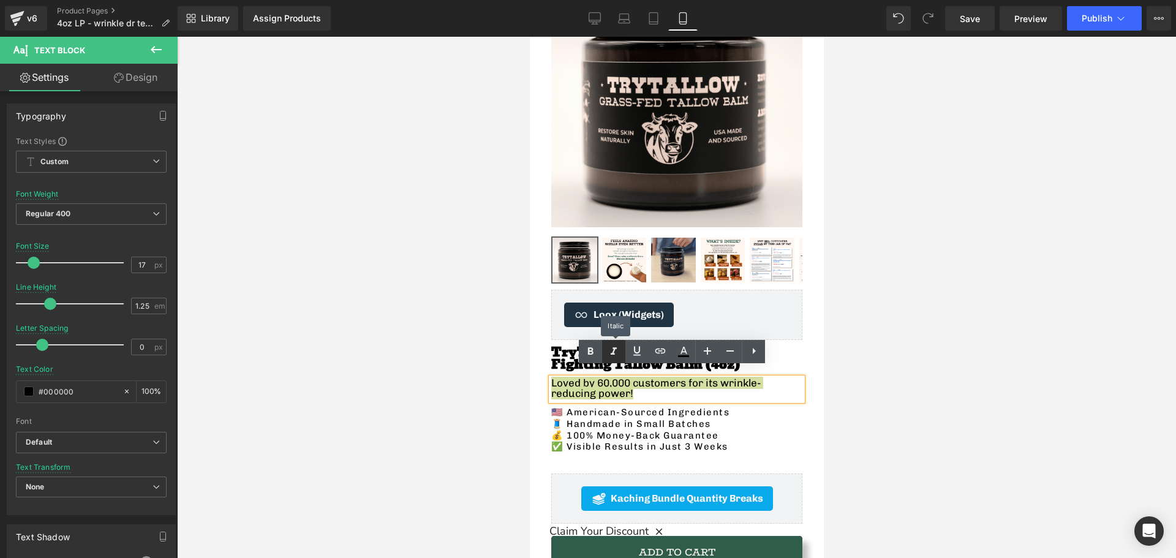
click at [609, 352] on icon at bounding box center [613, 351] width 15 height 15
click at [473, 396] on div at bounding box center [676, 297] width 999 height 521
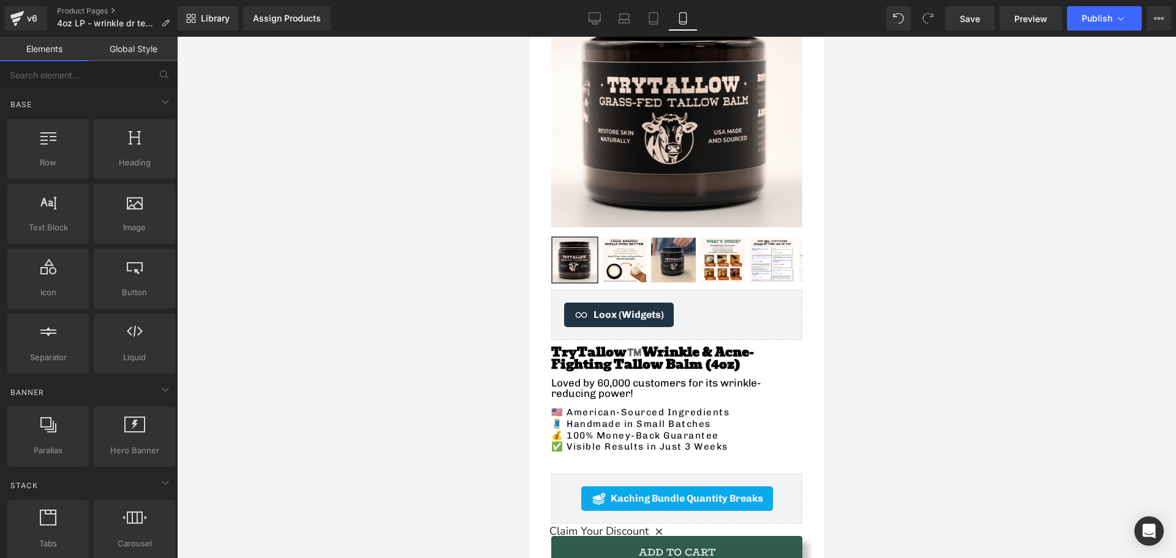
click at [473, 396] on div at bounding box center [676, 297] width 999 height 521
click at [486, 426] on div at bounding box center [676, 297] width 999 height 521
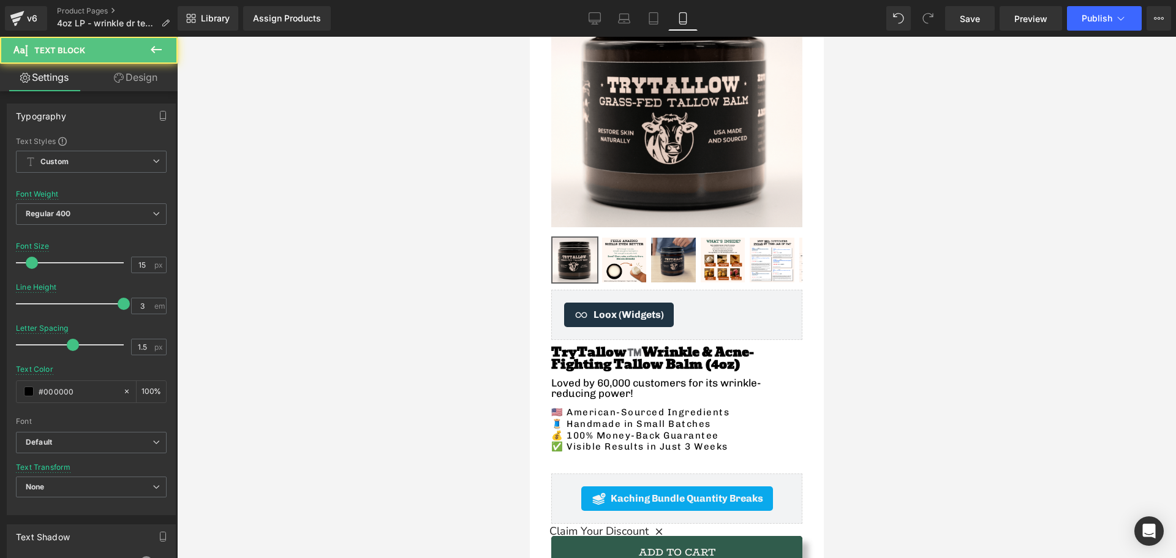
click at [620, 430] on p "💰 100% Money-Back Guarantee" at bounding box center [676, 436] width 251 height 12
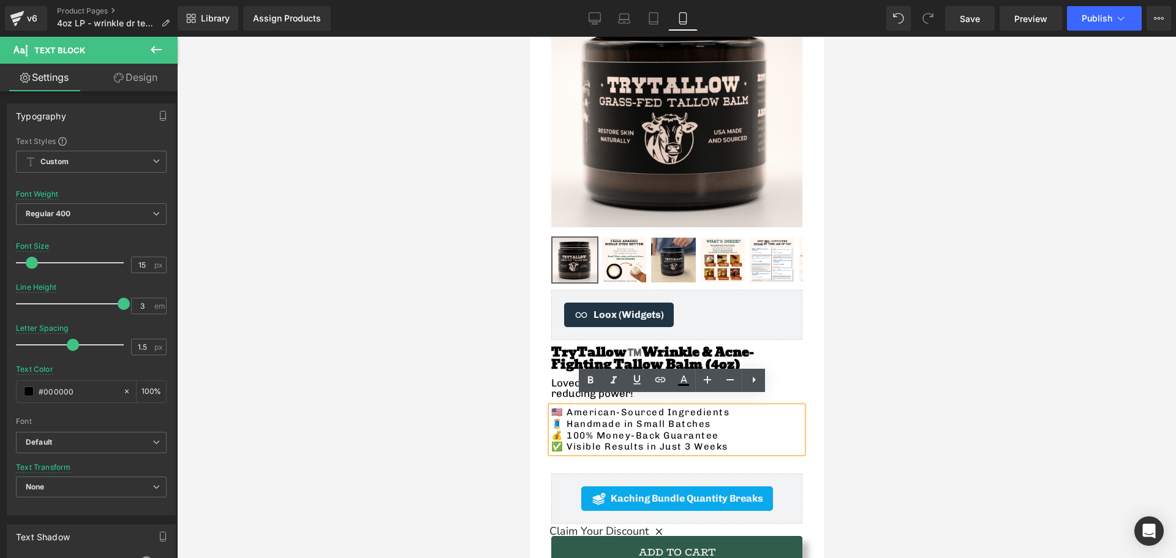
click at [485, 396] on div at bounding box center [676, 297] width 999 height 521
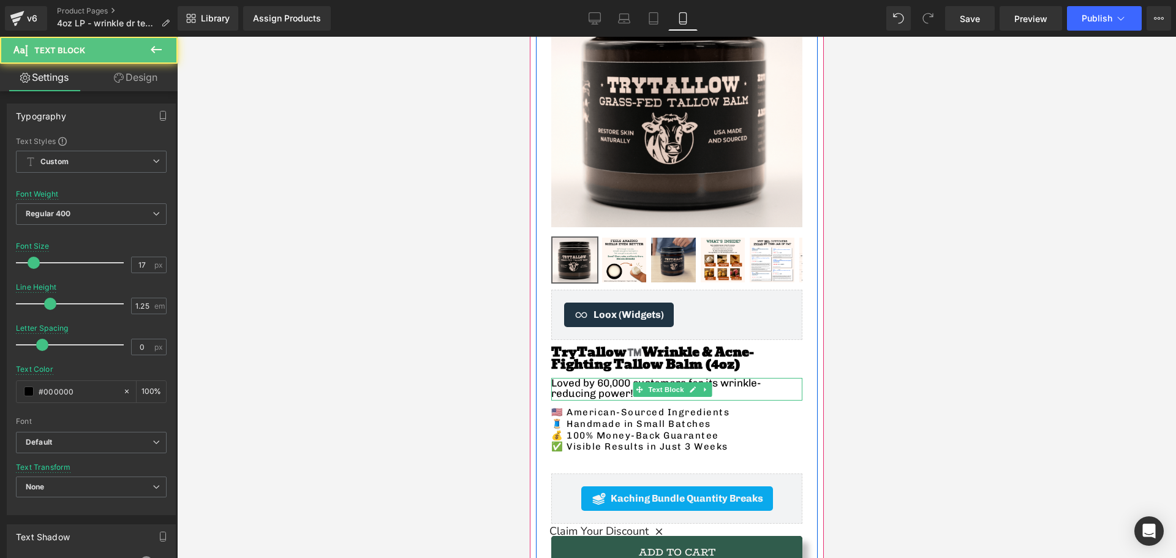
click at [737, 378] on icon "Loved by 60,000 customers for its wrinkle-reducing power!" at bounding box center [676, 388] width 251 height 21
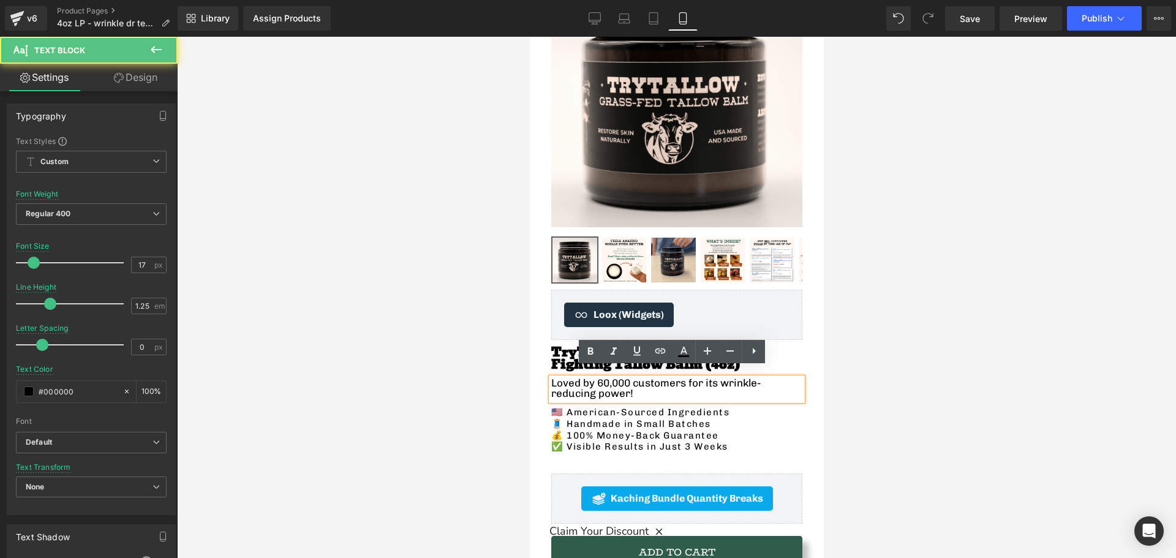
click at [630, 381] on icon "Loved by 60,000 customers for its wrinkle-reducing power!" at bounding box center [676, 388] width 251 height 21
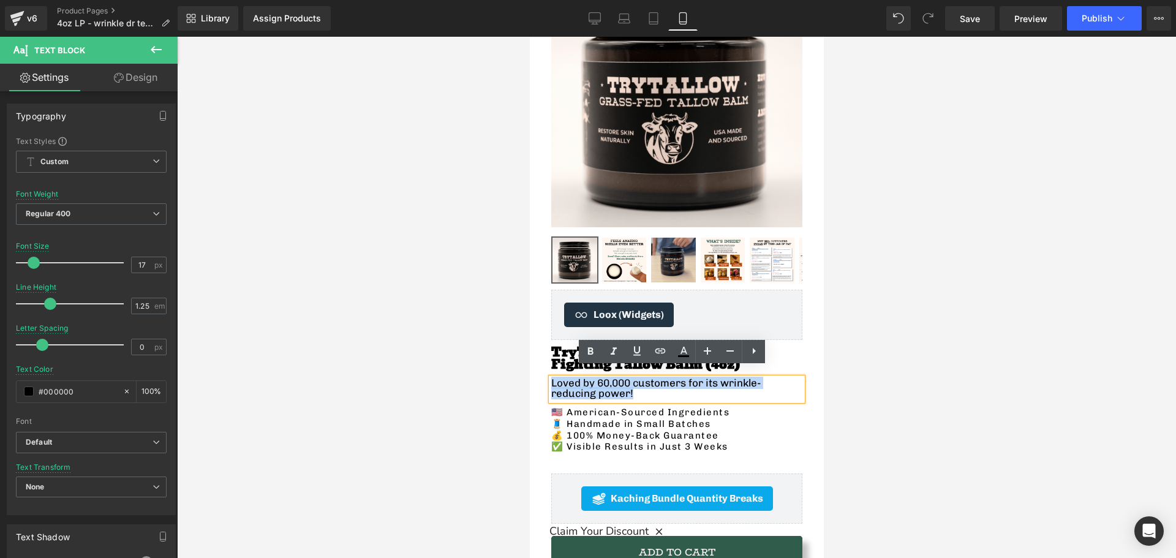
drag, startPoint x: 615, startPoint y: 382, endPoint x: 529, endPoint y: 377, distance: 85.9
click at [529, 377] on div "Sale Off (P) Image ‹" at bounding box center [676, 511] width 294 height 1095
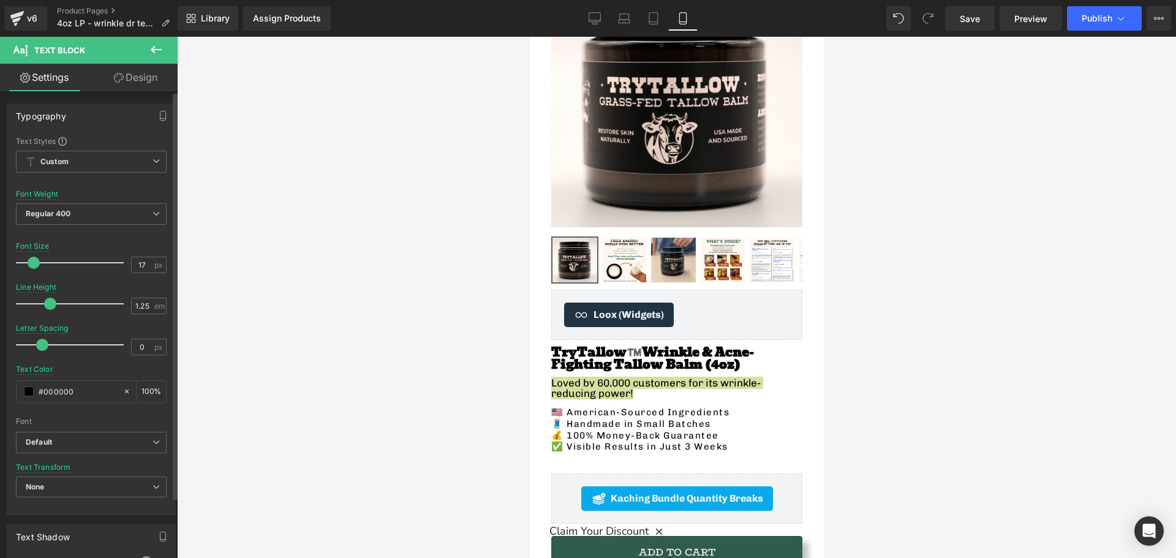
type input "18"
click at [37, 261] on span at bounding box center [35, 263] width 12 height 12
click at [388, 367] on div at bounding box center [676, 297] width 999 height 521
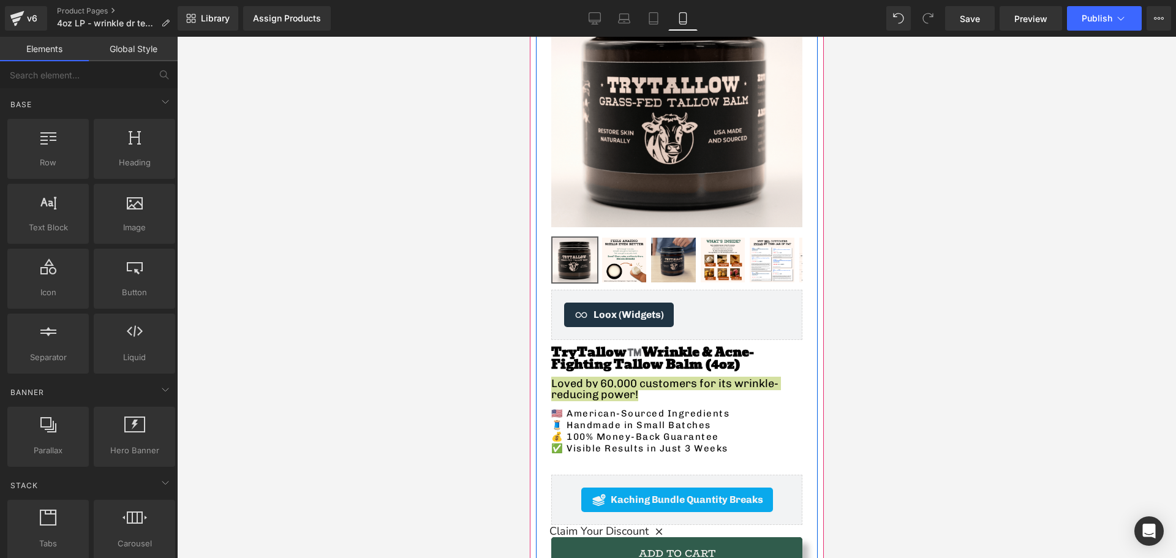
click at [453, 412] on div at bounding box center [676, 297] width 999 height 521
click at [700, 383] on link at bounding box center [704, 390] width 13 height 15
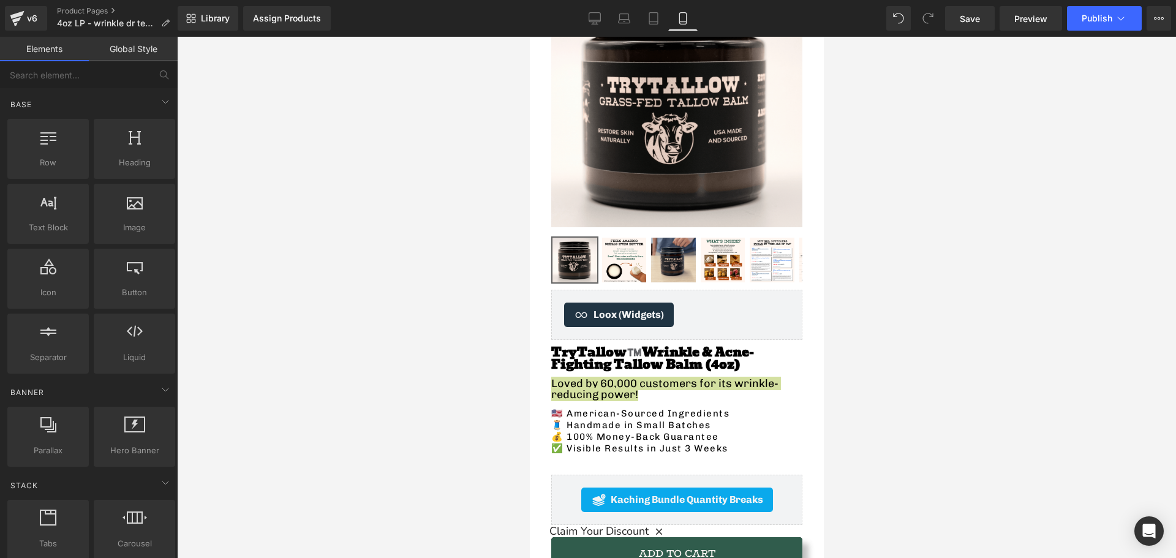
click at [487, 399] on div at bounding box center [676, 297] width 999 height 521
click at [617, 431] on p "💰 100% Money-Back Guarantee" at bounding box center [676, 437] width 251 height 12
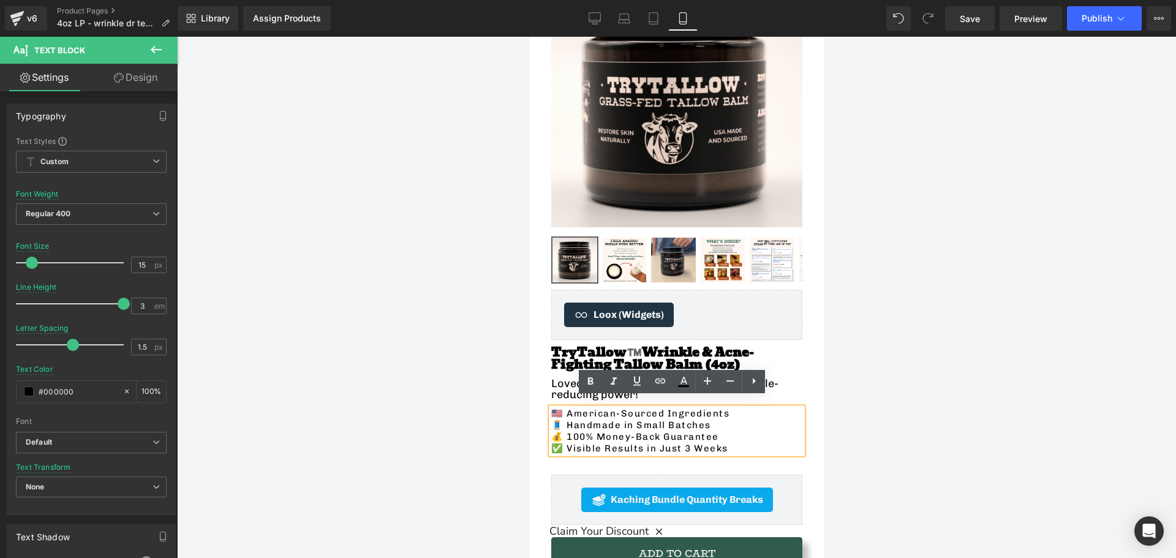
click at [577, 348] on span "Wrinkle & Acne-Fighting Tallow Balm (4oz)" at bounding box center [652, 358] width 203 height 32
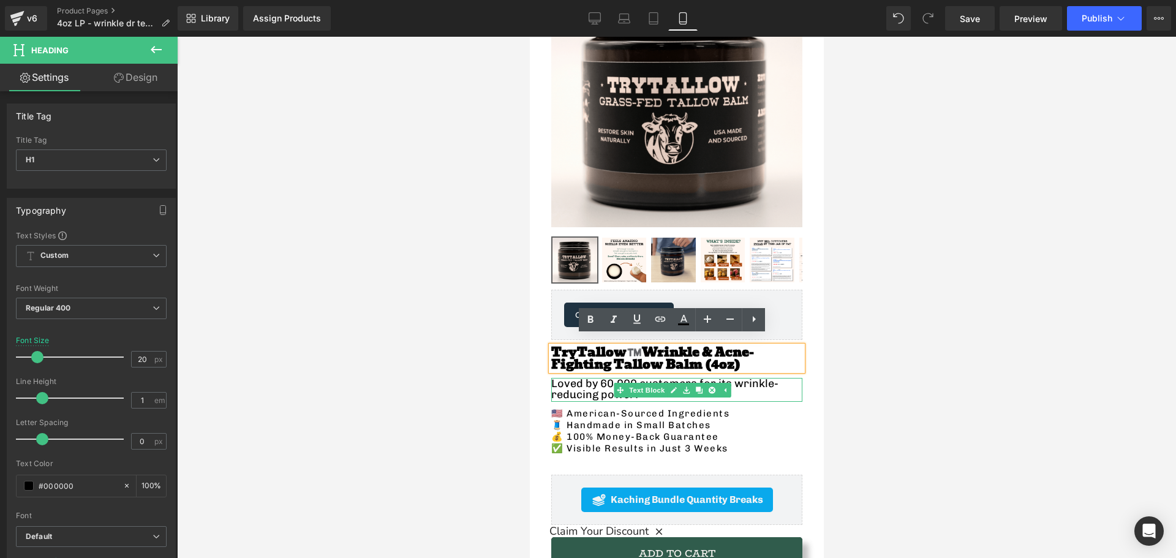
click at [578, 378] on icon "Loved by 60,000 customers for its wrinkle-reducing power!" at bounding box center [676, 389] width 251 height 22
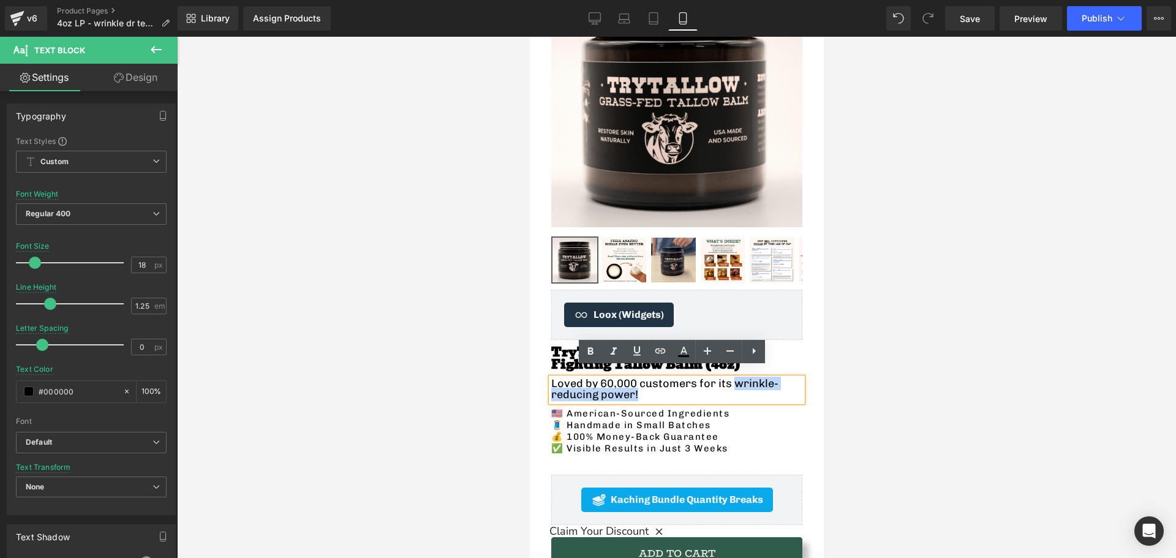
drag, startPoint x: 645, startPoint y: 386, endPoint x: 720, endPoint y: 375, distance: 76.1
click at [720, 378] on icon "Loved by 60,000 customers for its wrinkle-reducing power!" at bounding box center [676, 389] width 251 height 22
click at [588, 353] on icon at bounding box center [591, 350] width 6 height 7
click at [612, 354] on icon at bounding box center [614, 350] width 6 height 7
click at [664, 380] on icon "Loved by 60,000 customers for its wrinkle-reducing power!" at bounding box center [676, 389] width 251 height 22
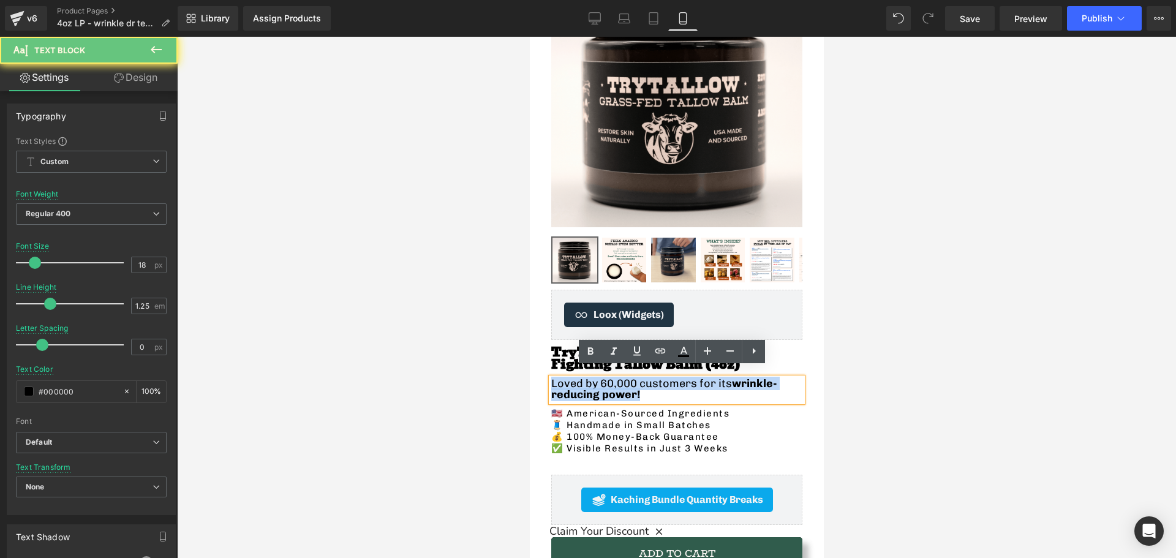
drag, startPoint x: 666, startPoint y: 386, endPoint x: 552, endPoint y: 373, distance: 114.6
click at [552, 378] on icon "Loved by 60,000 customers for its wrinkle-reducing power!" at bounding box center [676, 389] width 251 height 22
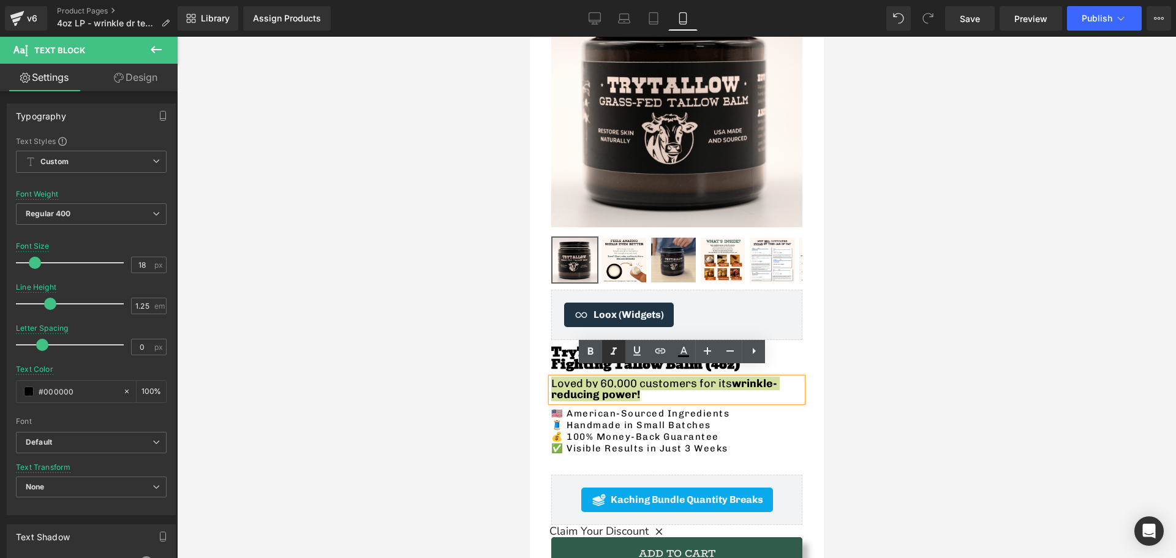
click at [614, 354] on icon at bounding box center [614, 350] width 6 height 7
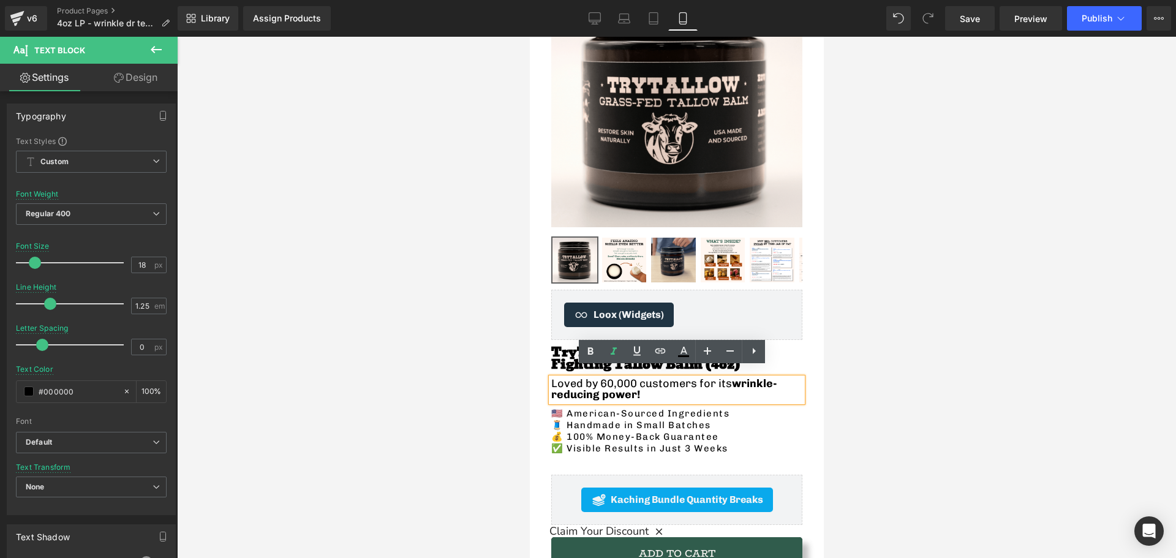
click at [450, 351] on div at bounding box center [676, 297] width 999 height 521
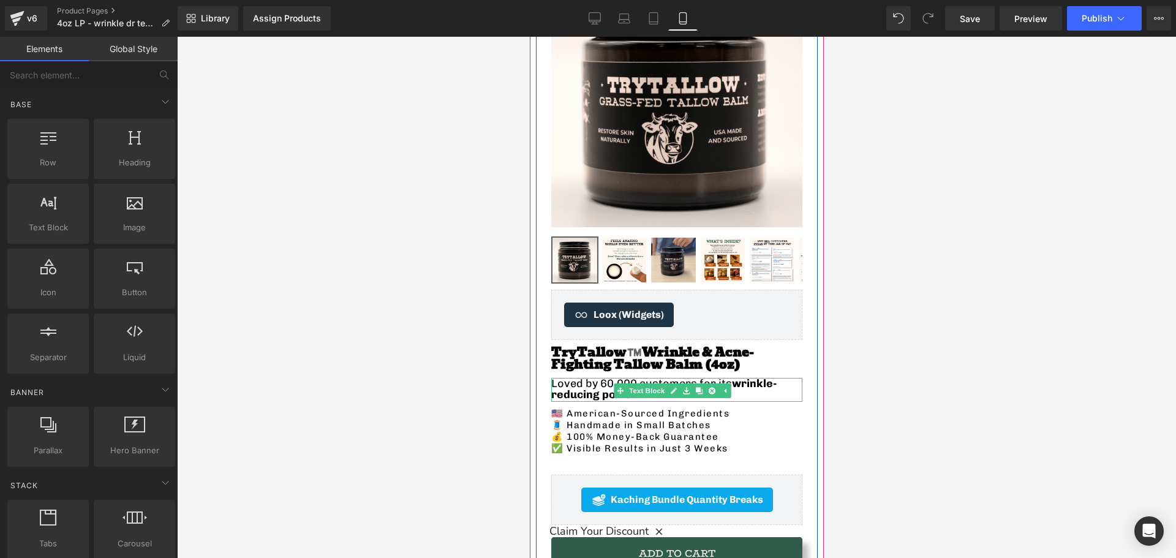
click at [624, 378] on icon "Loved by 60,000 customers for its wrinkle-reducing power!" at bounding box center [676, 389] width 251 height 22
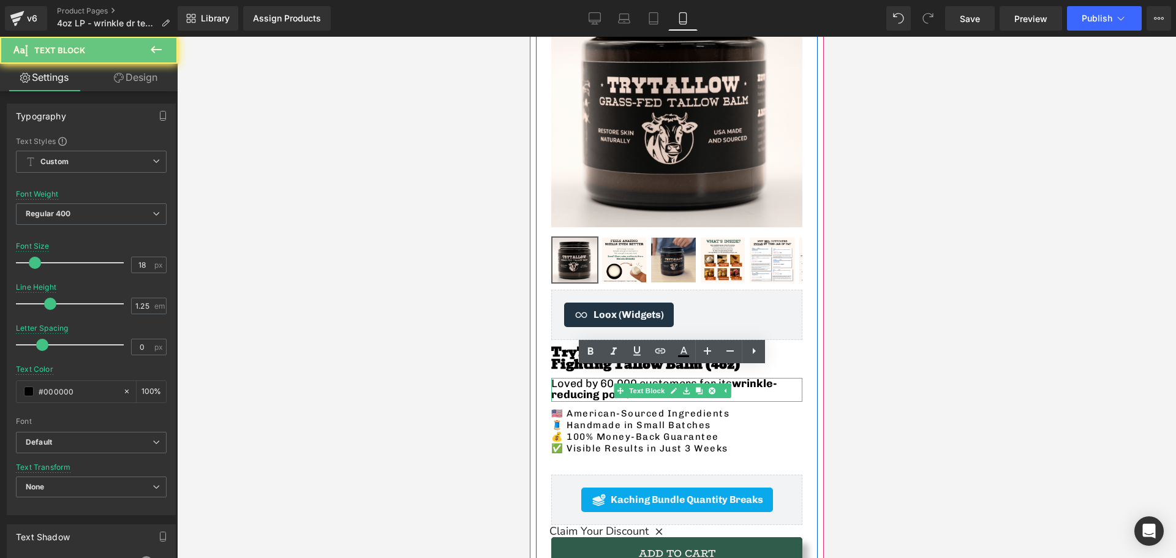
click at [595, 378] on icon "Loved by 60,000 customers for its wrinkle-reducing power!" at bounding box center [676, 389] width 251 height 22
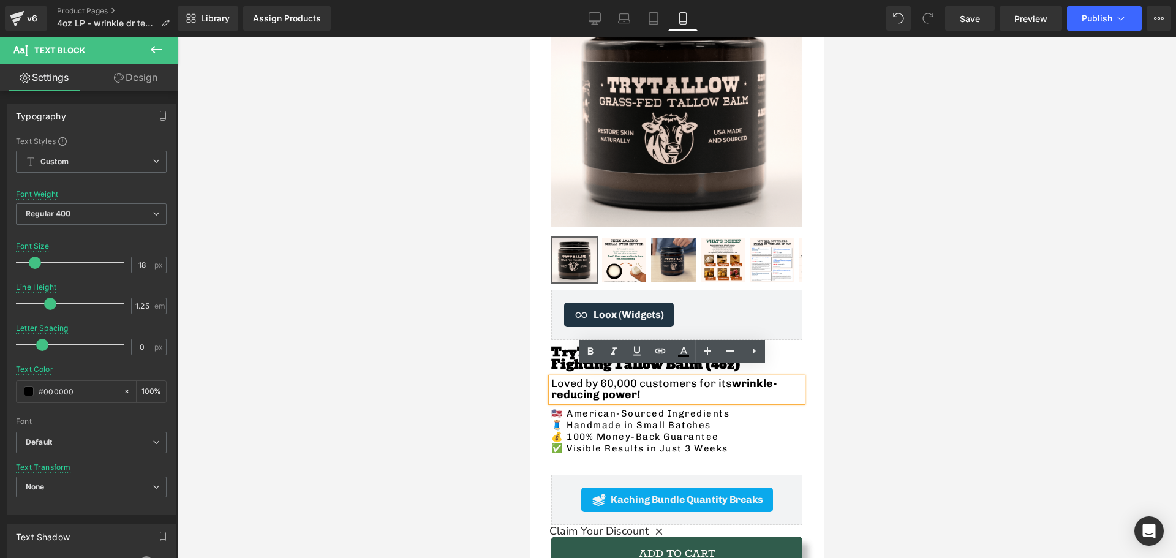
drag, startPoint x: 589, startPoint y: 375, endPoint x: 621, endPoint y: 380, distance: 32.8
click at [589, 378] on icon "Loved by 60,000 customers for its wrinkle-reducing power!" at bounding box center [676, 389] width 251 height 22
click at [636, 386] on strong "wrinkle-reducing power!" at bounding box center [664, 389] width 226 height 24
drag, startPoint x: 627, startPoint y: 386, endPoint x: 578, endPoint y: 386, distance: 49.0
click at [578, 386] on strong "wrinkle-reducing power!" at bounding box center [664, 389] width 226 height 24
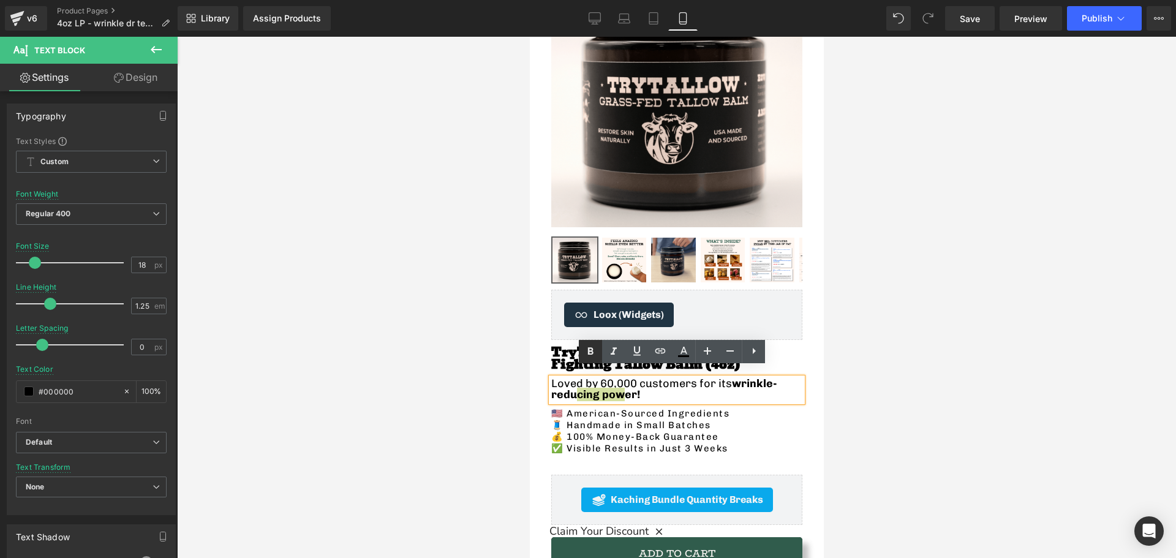
click at [592, 357] on icon at bounding box center [590, 351] width 15 height 15
click at [494, 394] on div at bounding box center [676, 297] width 999 height 521
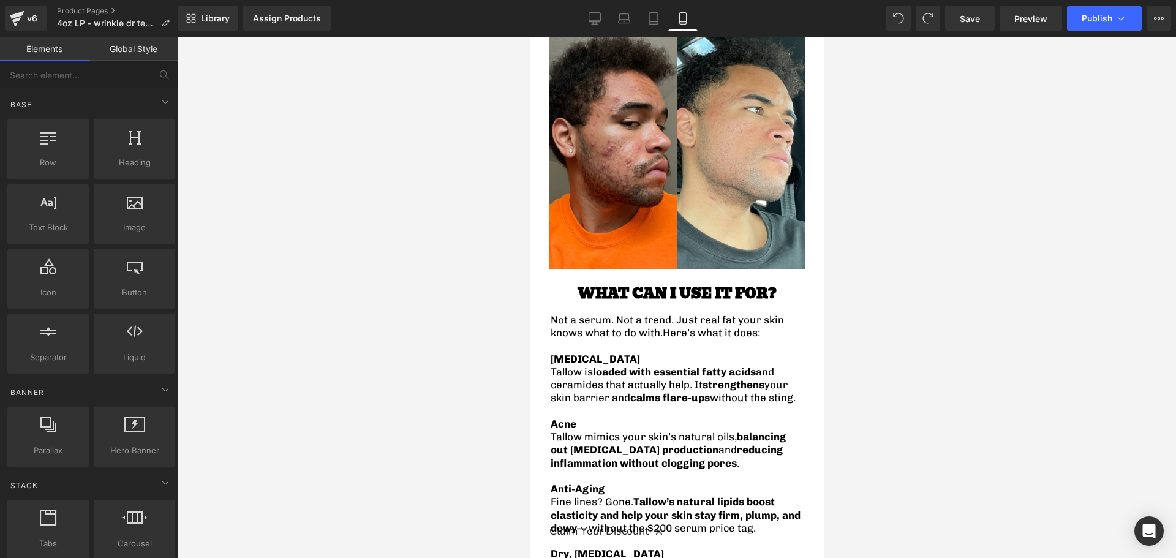
scroll to position [1470, 0]
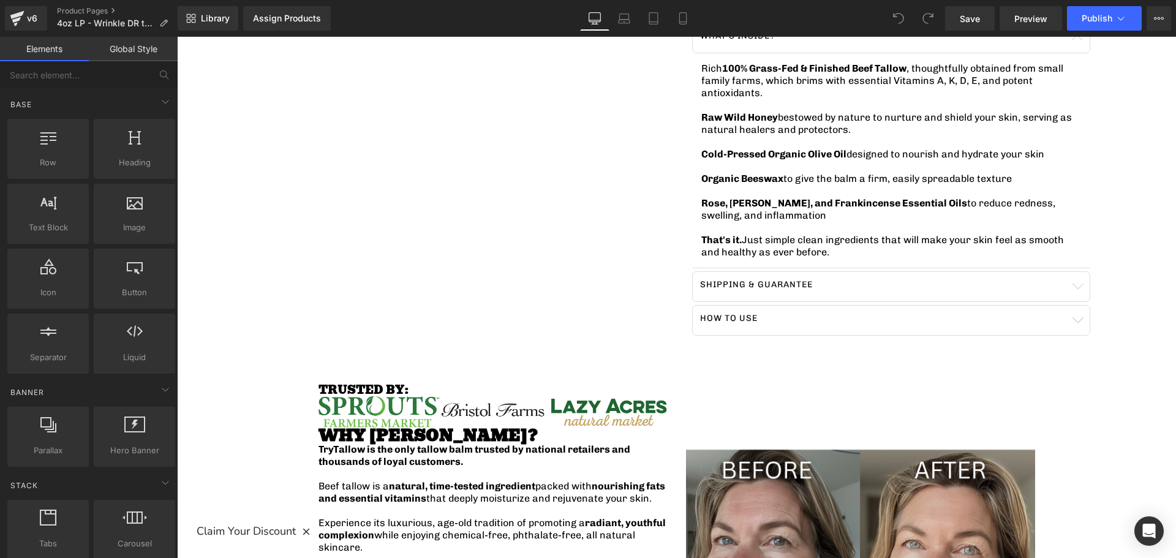
scroll to position [1531, 0]
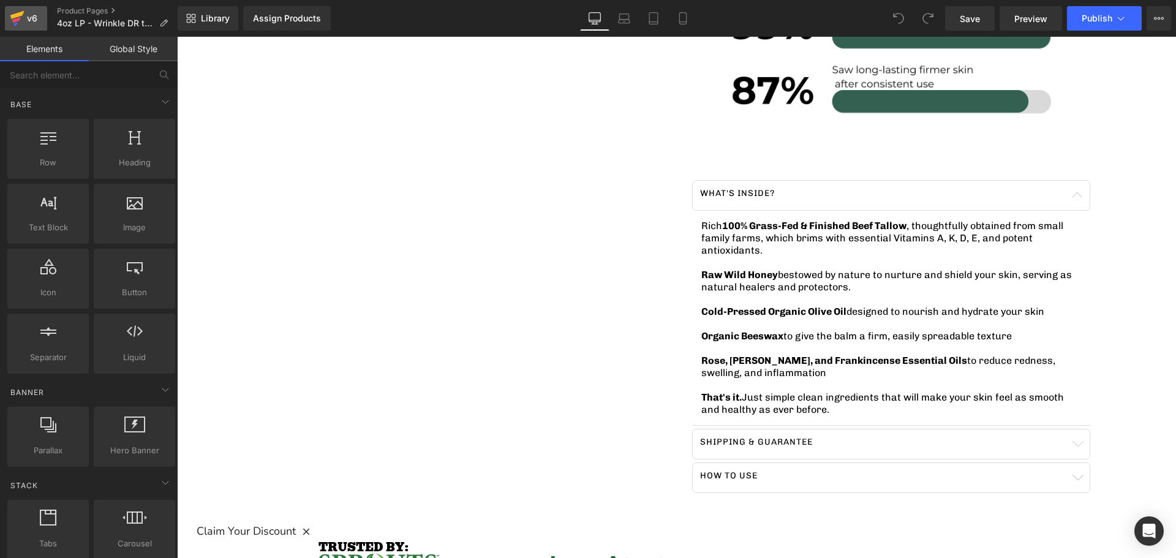
click at [12, 18] on icon at bounding box center [17, 15] width 14 height 8
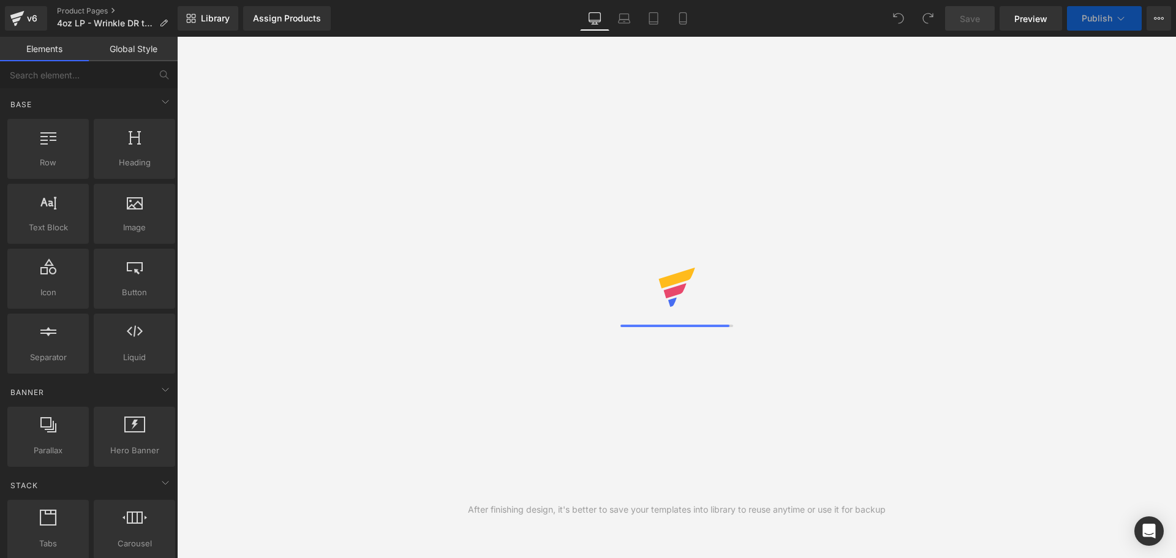
click at [65, 5] on div "v6 Product Pages 4oz LP - Wrinkle DR test" at bounding box center [89, 18] width 178 height 37
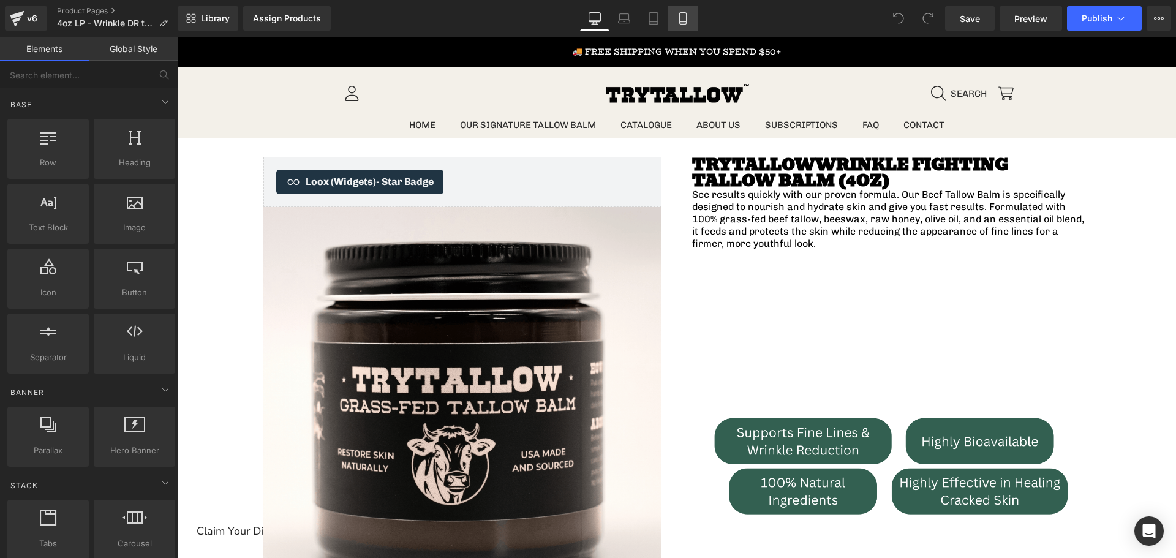
click at [679, 17] on icon at bounding box center [683, 18] width 12 height 12
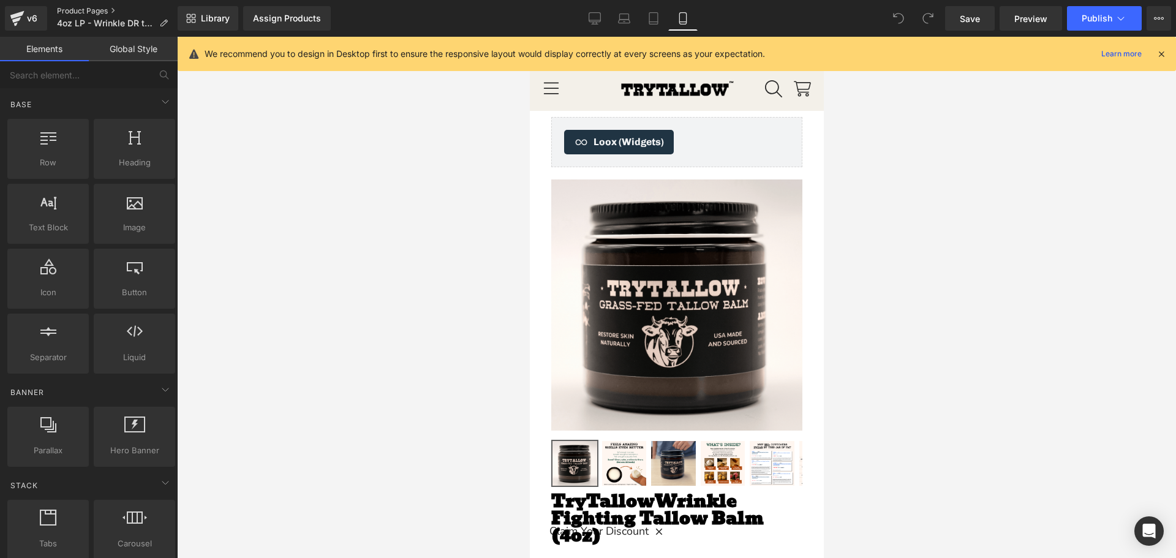
click at [78, 13] on link "Product Pages" at bounding box center [117, 11] width 121 height 10
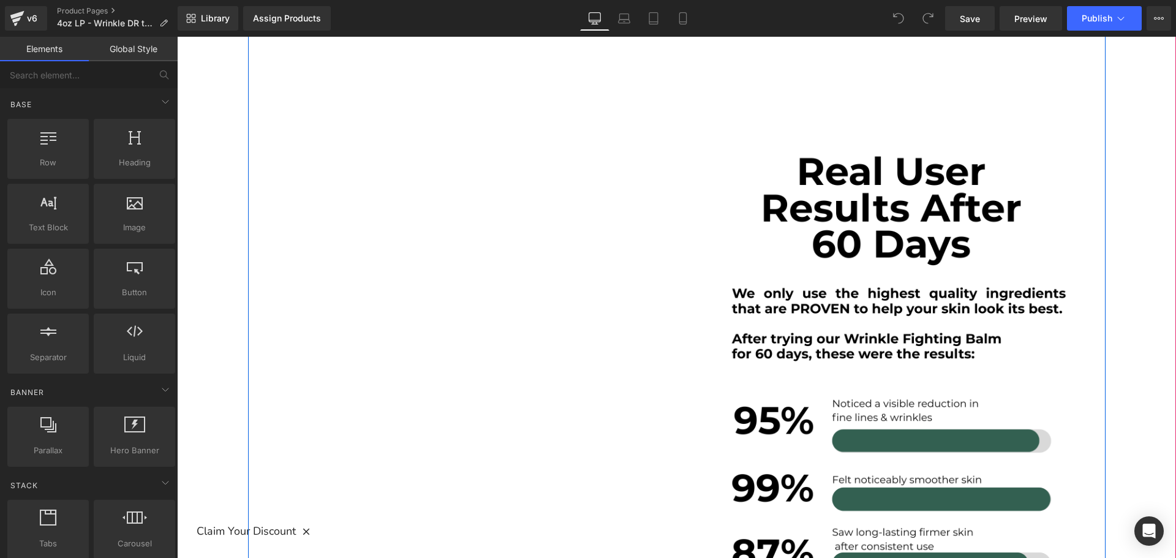
scroll to position [1041, 0]
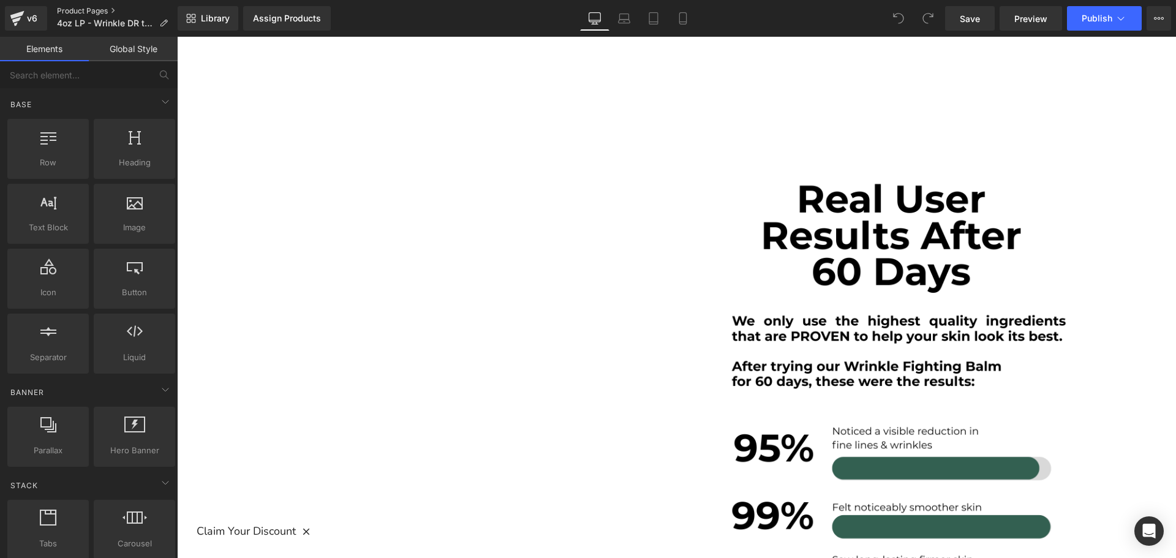
click at [94, 12] on link "Product Pages" at bounding box center [117, 11] width 121 height 10
